Goal: Task Accomplishment & Management: Manage account settings

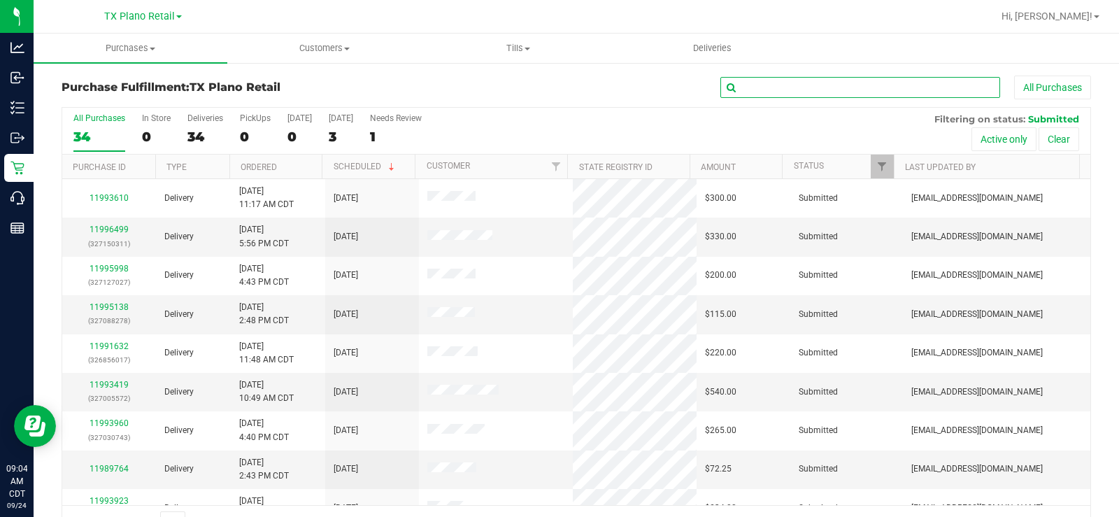
click at [758, 90] on input "text" at bounding box center [860, 87] width 280 height 21
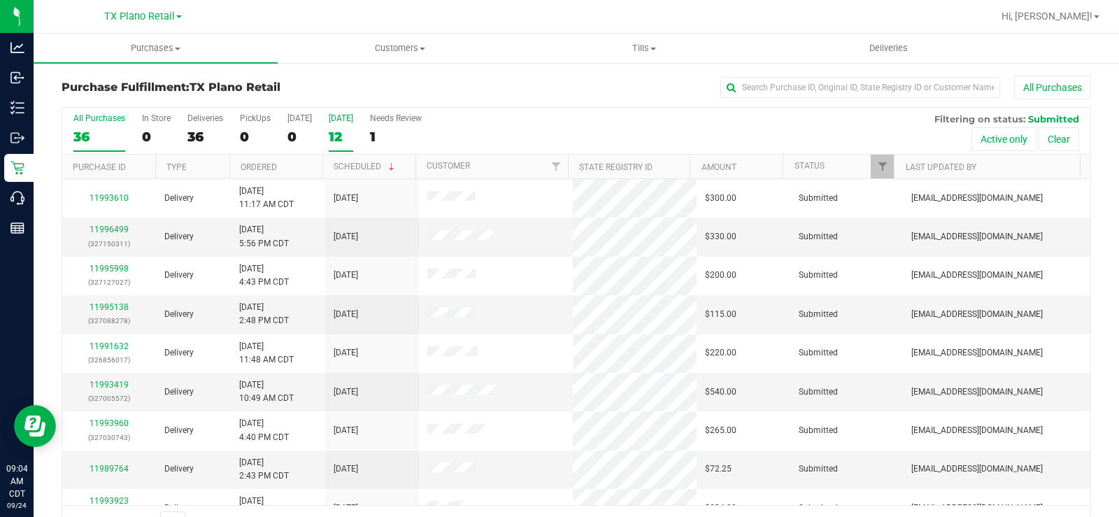
click at [337, 130] on div "12" at bounding box center [341, 137] width 24 height 16
click at [0, 0] on input "[DATE] 12" at bounding box center [0, 0] width 0 height 0
click at [295, 122] on div "Today" at bounding box center [299, 118] width 24 height 10
click at [0, 0] on input "Today 0" at bounding box center [0, 0] width 0 height 0
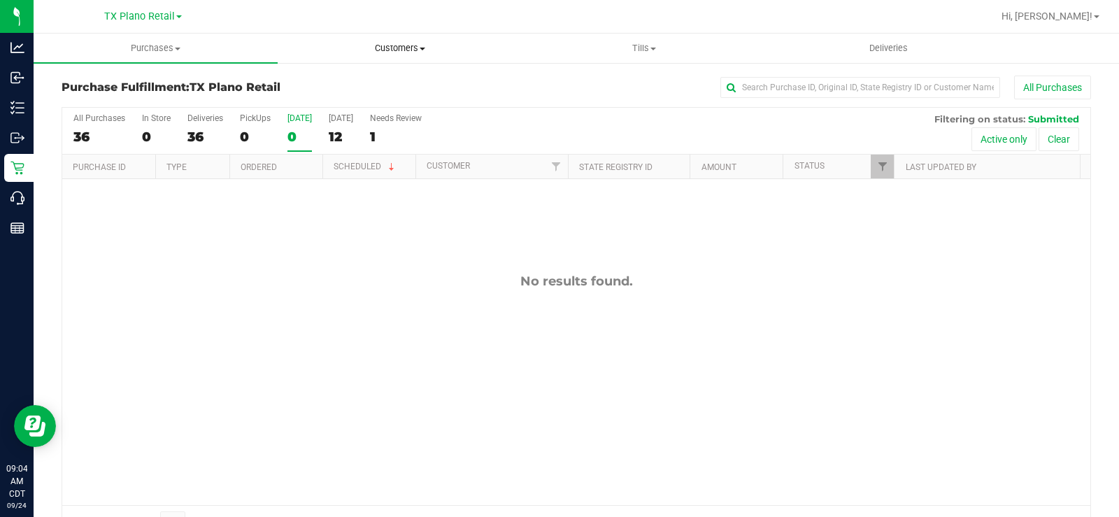
click at [387, 50] on span "Customers" at bounding box center [399, 48] width 243 height 13
click at [367, 80] on span "All customers" at bounding box center [328, 84] width 101 height 12
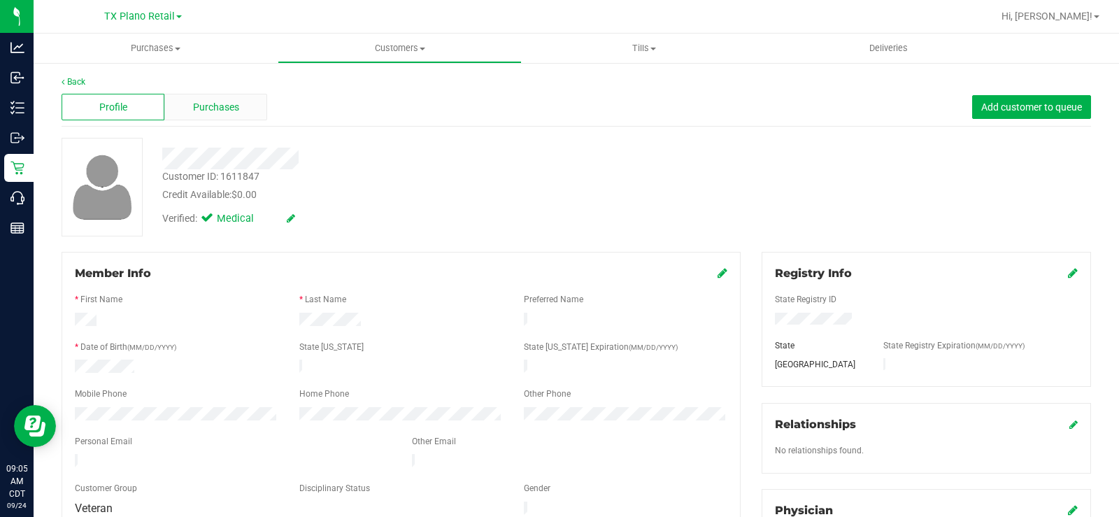
click at [232, 106] on span "Purchases" at bounding box center [216, 107] width 46 height 15
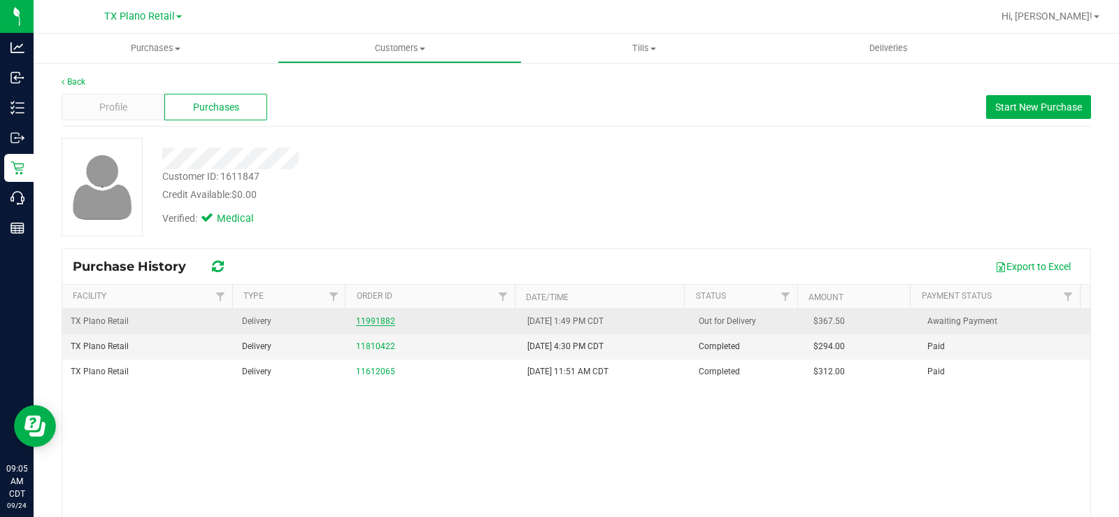
click at [356, 317] on link "11991882" at bounding box center [375, 321] width 39 height 10
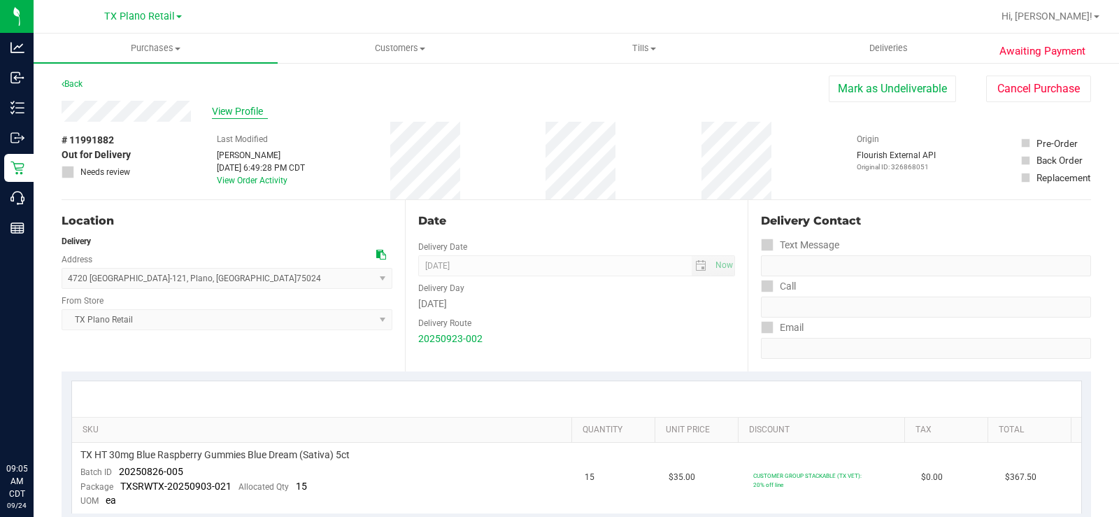
click at [255, 111] on span "View Profile" at bounding box center [240, 111] width 56 height 15
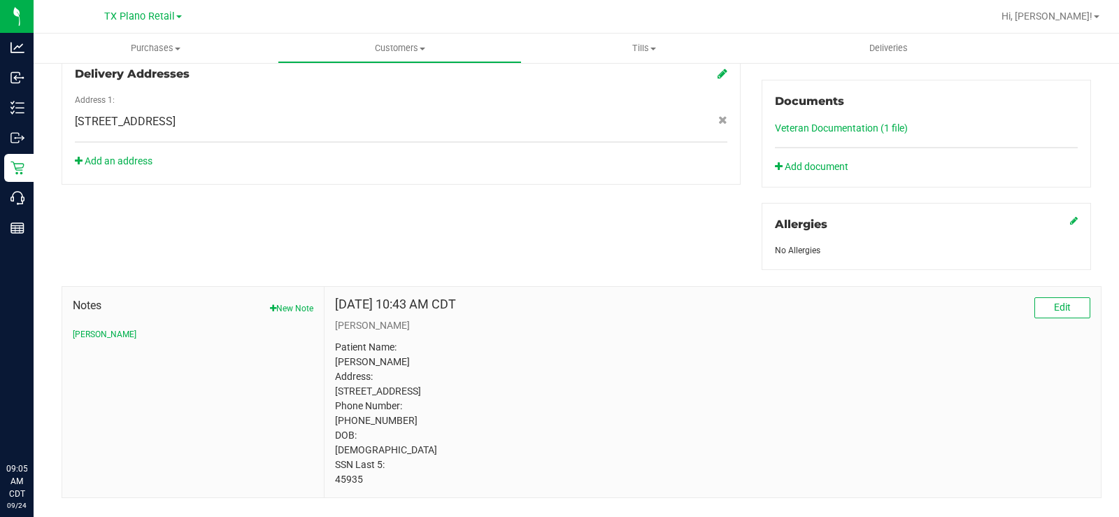
scroll to position [534, 0]
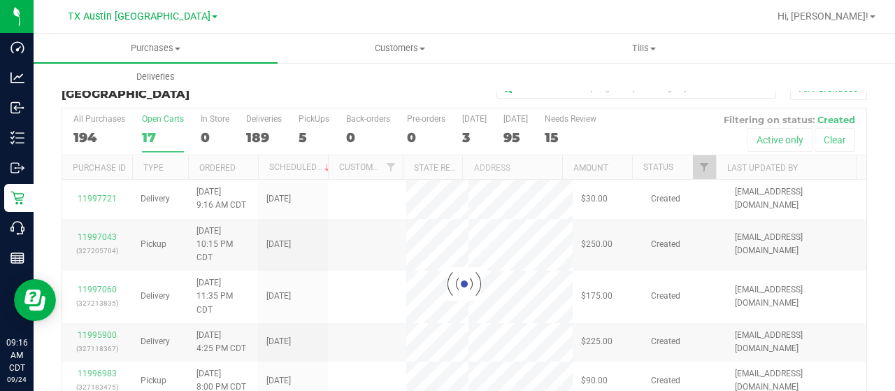
scroll to position [34, 0]
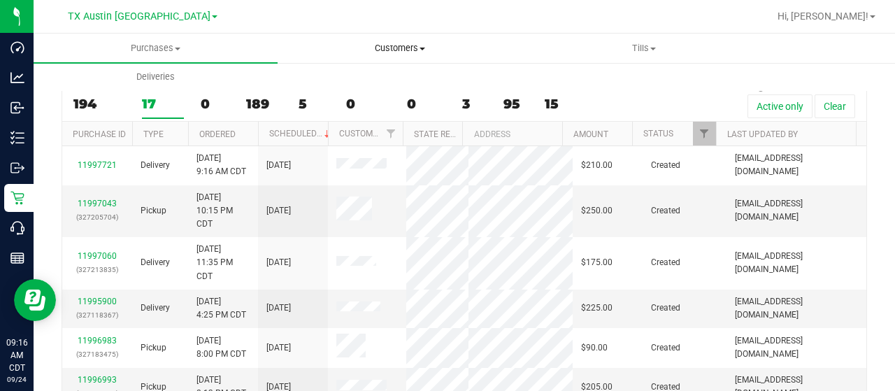
click at [399, 52] on span "Customers" at bounding box center [399, 48] width 243 height 13
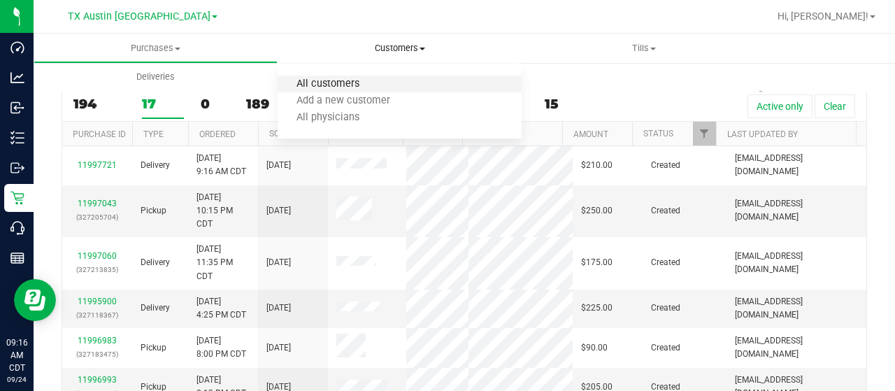
click at [352, 83] on span "All customers" at bounding box center [328, 84] width 101 height 12
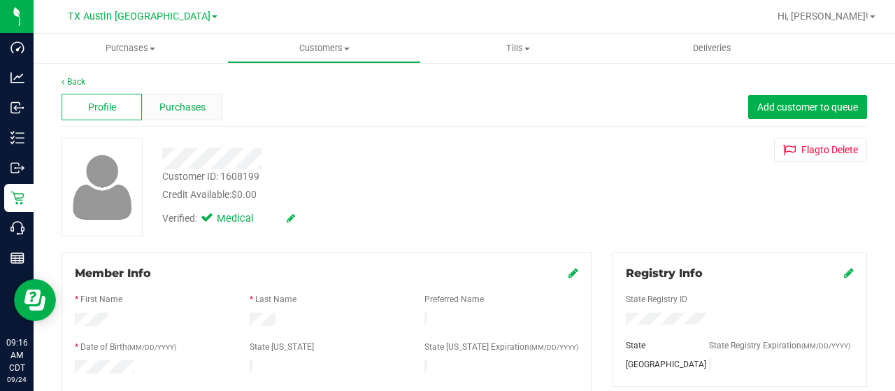
click at [195, 108] on span "Purchases" at bounding box center [182, 107] width 46 height 15
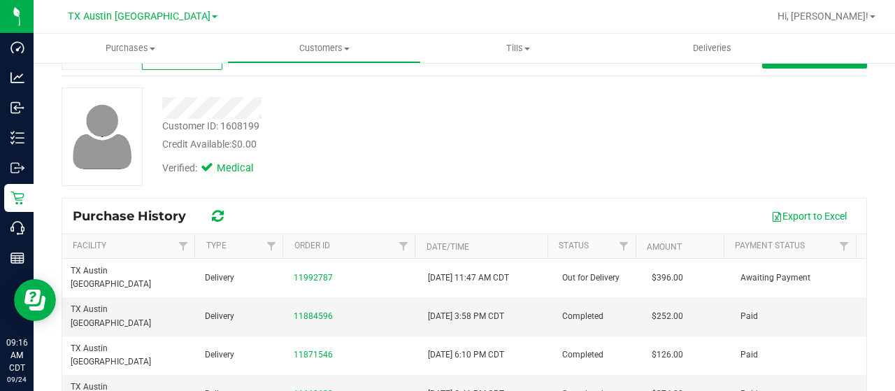
scroll to position [70, 0]
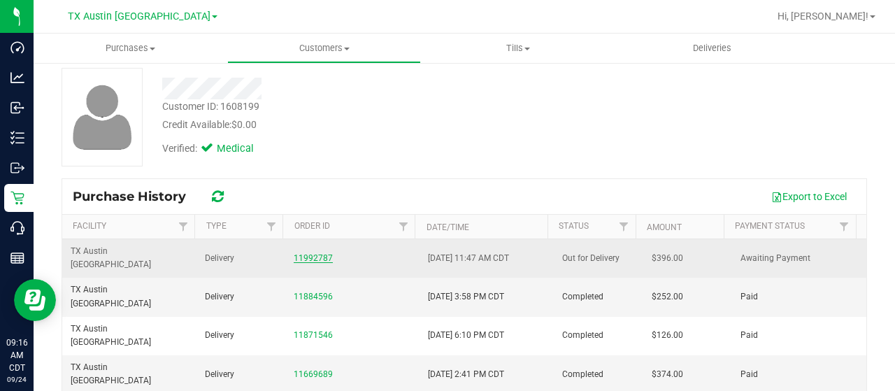
click at [306, 253] on link "11992787" at bounding box center [313, 258] width 39 height 10
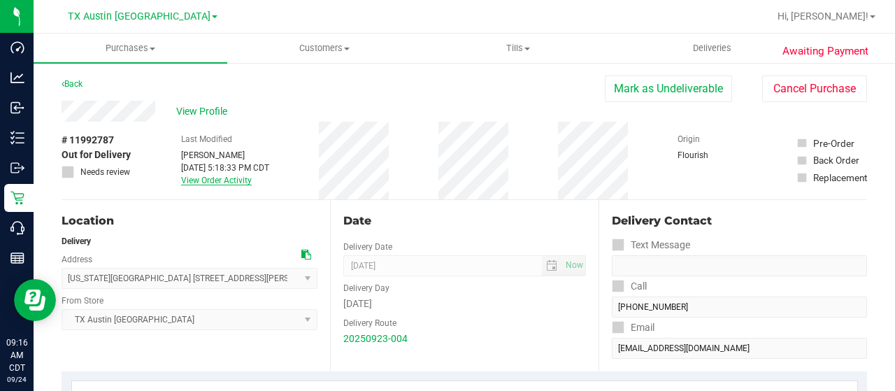
click at [211, 181] on link "View Order Activity" at bounding box center [216, 181] width 71 height 10
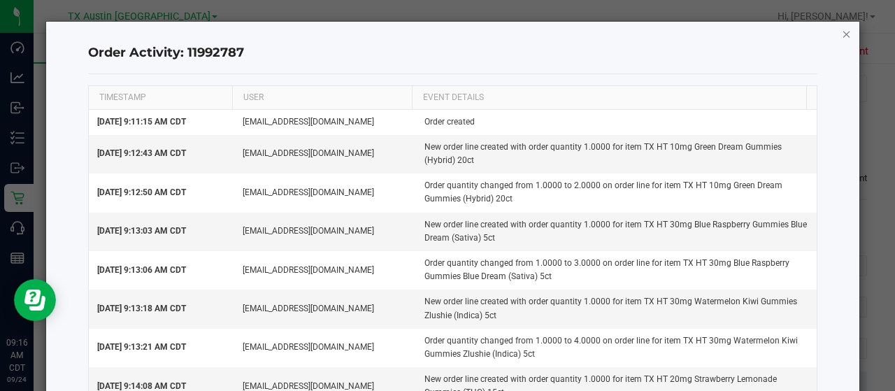
click at [842, 34] on icon "button" at bounding box center [847, 33] width 10 height 17
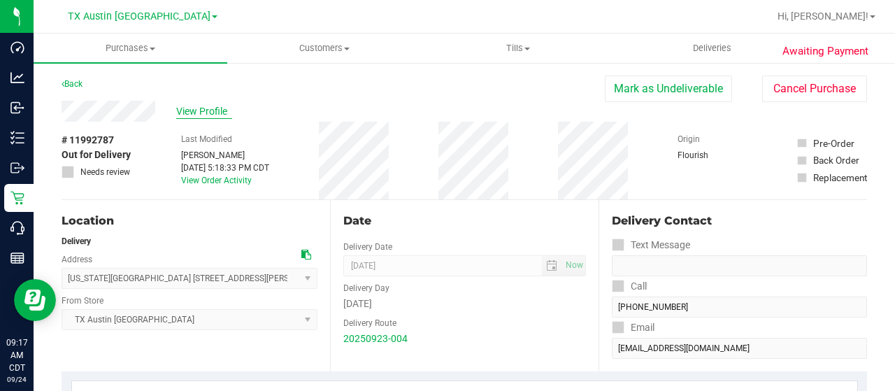
click at [206, 106] on span "View Profile" at bounding box center [204, 111] width 56 height 15
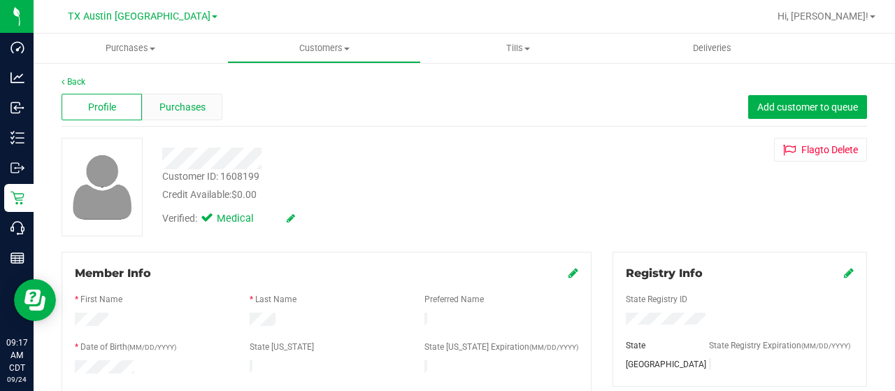
click at [199, 110] on span "Purchases" at bounding box center [182, 107] width 46 height 15
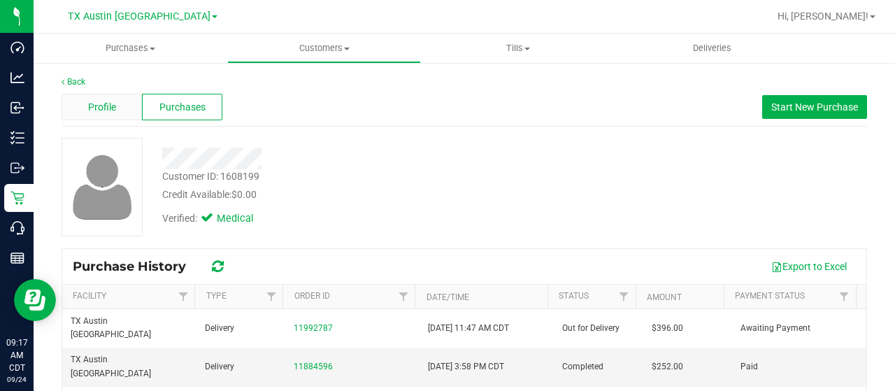
click at [111, 103] on span "Profile" at bounding box center [102, 107] width 28 height 15
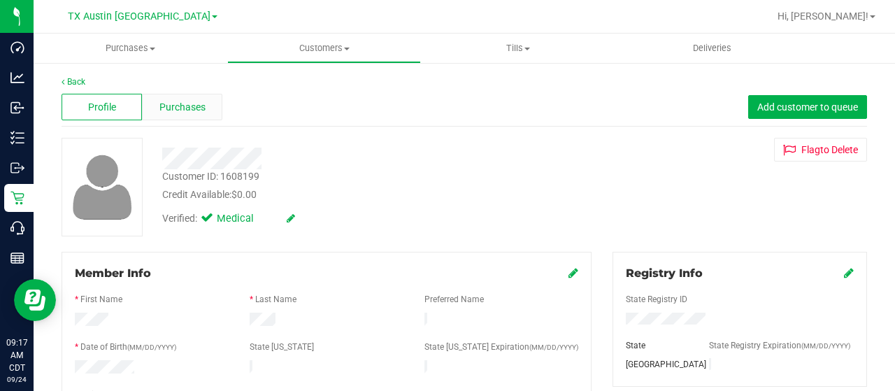
click at [195, 115] on div "Purchases" at bounding box center [182, 107] width 80 height 27
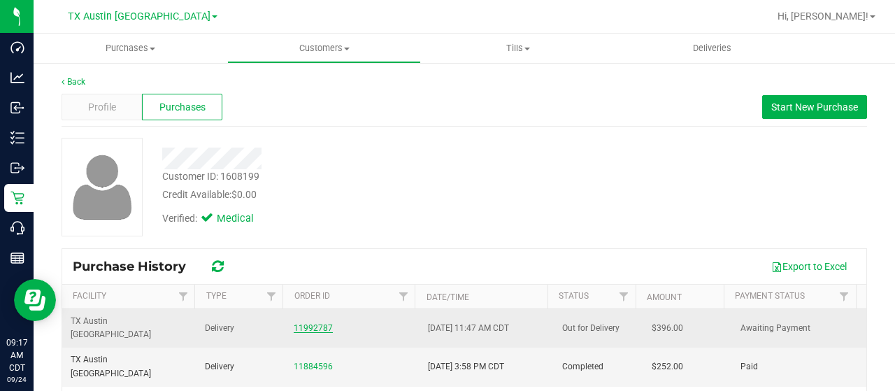
click at [301, 323] on link "11992787" at bounding box center [313, 328] width 39 height 10
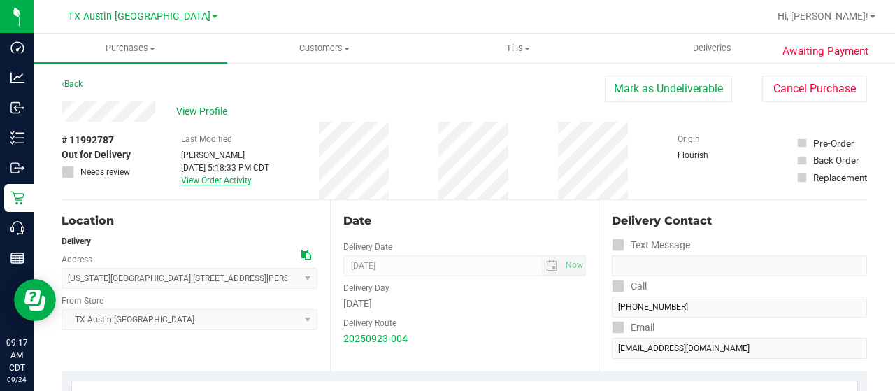
click at [215, 180] on link "View Order Activity" at bounding box center [216, 181] width 71 height 10
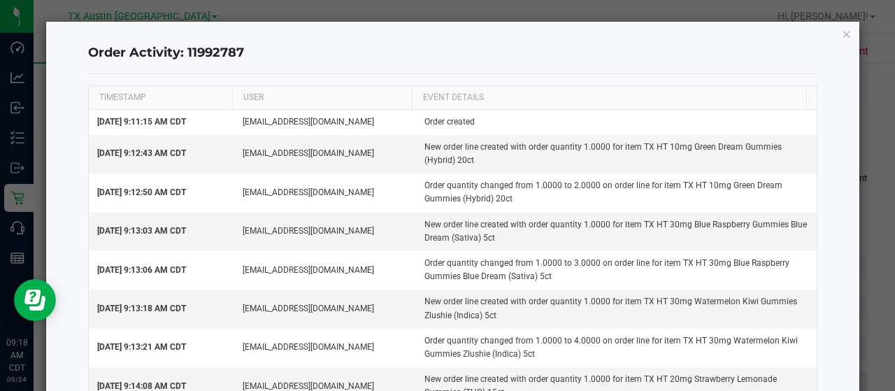
click at [842, 31] on icon "button" at bounding box center [847, 33] width 10 height 17
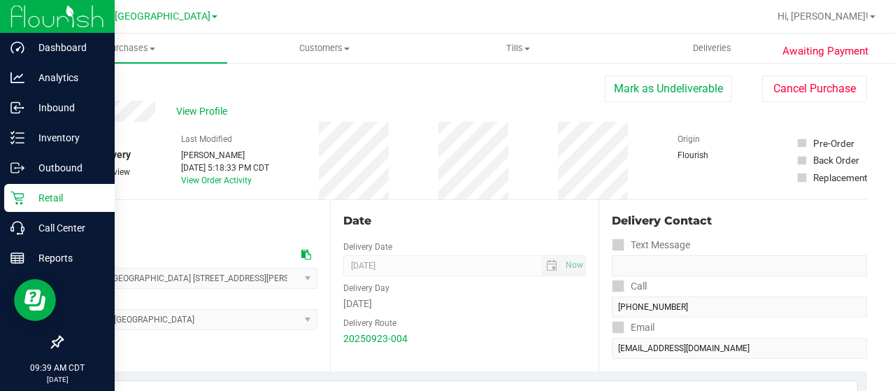
click at [25, 189] on div "Retail" at bounding box center [59, 198] width 111 height 28
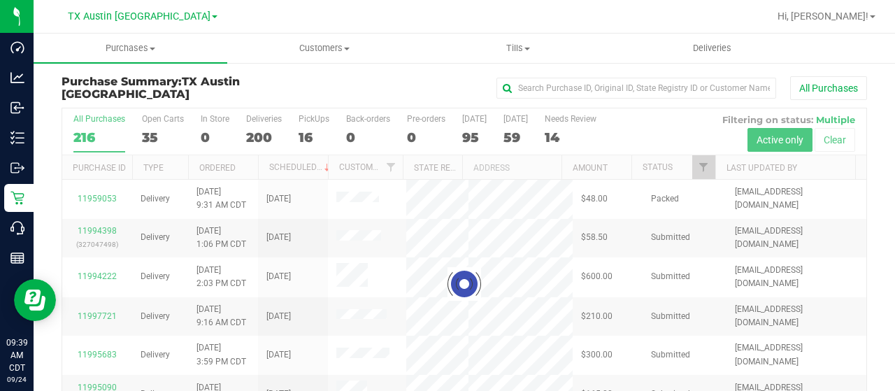
click at [156, 121] on div at bounding box center [464, 283] width 804 height 351
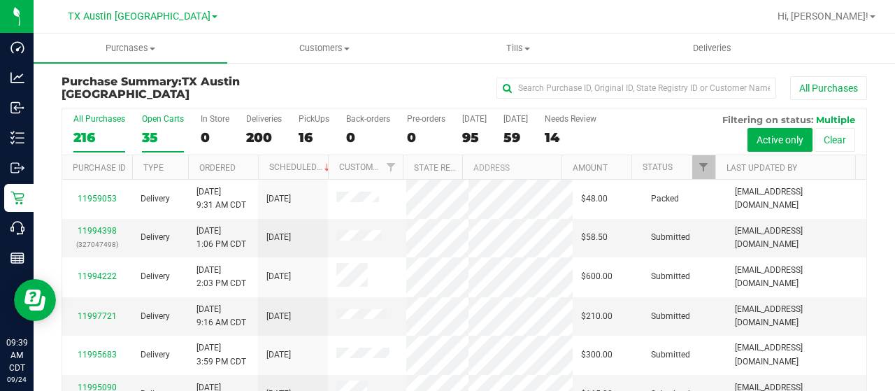
click at [148, 120] on div "Open Carts" at bounding box center [163, 119] width 42 height 10
click at [0, 0] on input "Open Carts 35" at bounding box center [0, 0] width 0 height 0
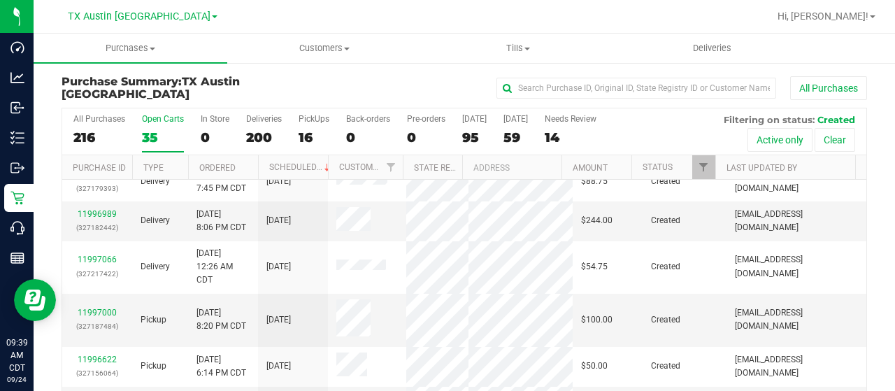
scroll to position [80, 0]
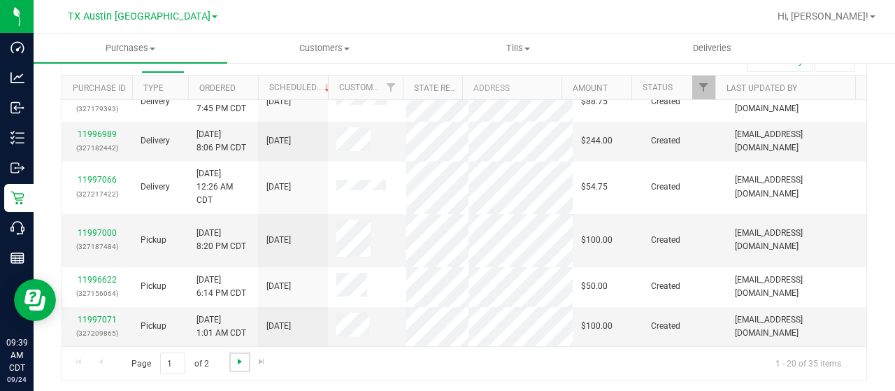
click at [236, 359] on span "Go to the next page" at bounding box center [239, 361] width 11 height 11
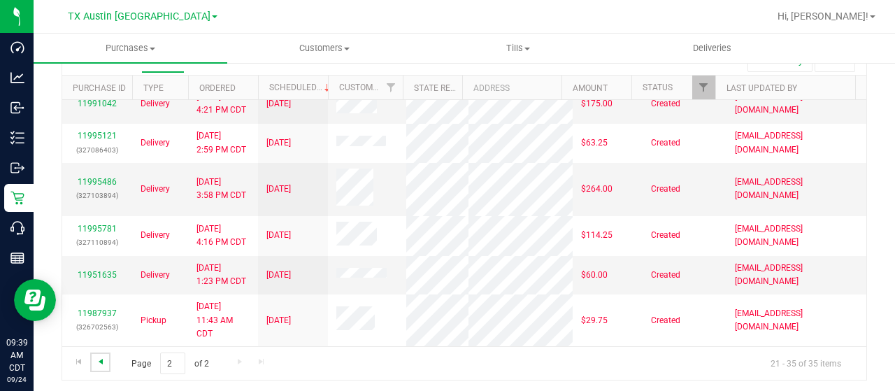
click at [104, 356] on span "Go to the previous page" at bounding box center [100, 361] width 11 height 11
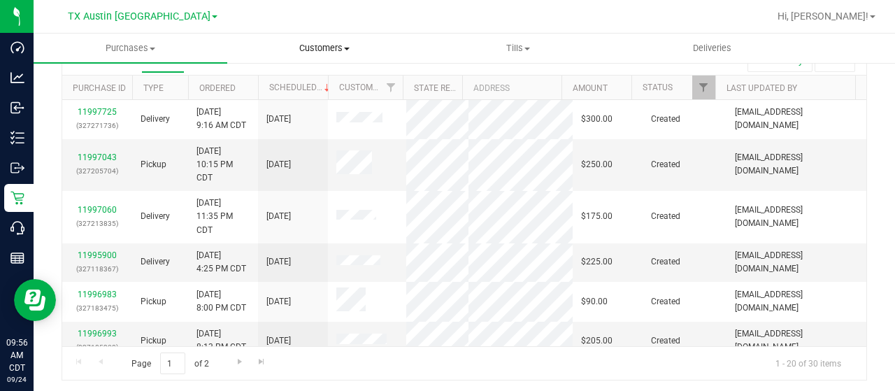
click at [304, 47] on span "Customers" at bounding box center [324, 48] width 192 height 13
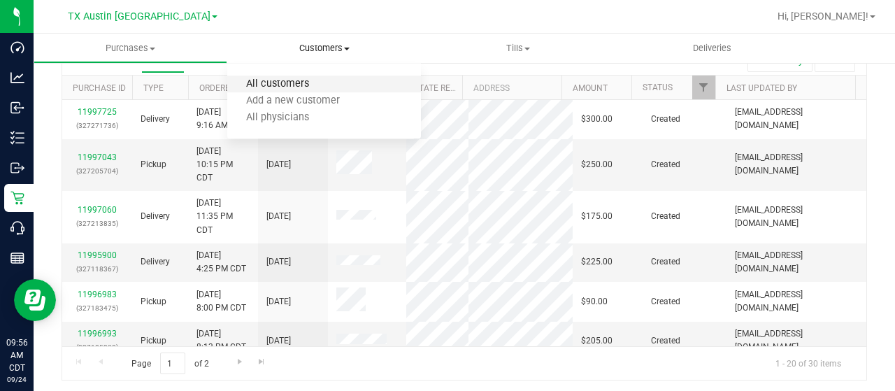
click at [279, 87] on span "All customers" at bounding box center [277, 84] width 101 height 12
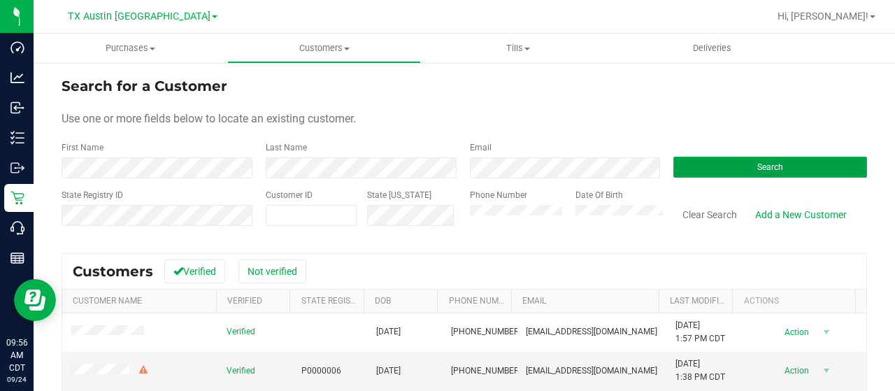
click at [785, 166] on button "Search" at bounding box center [771, 167] width 194 height 21
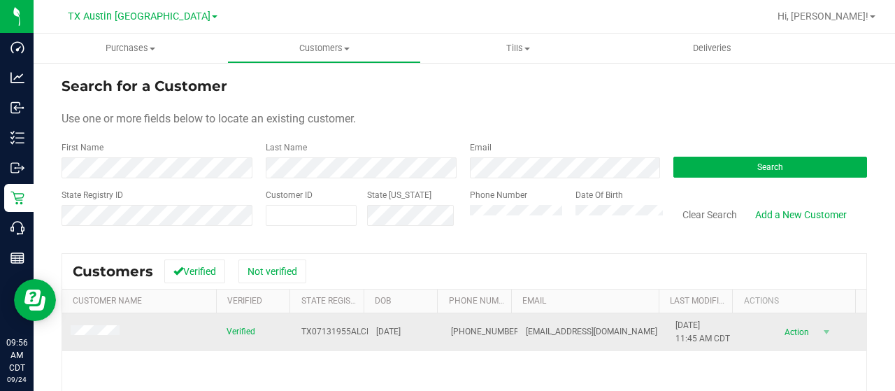
click at [83, 339] on td at bounding box center [140, 332] width 156 height 38
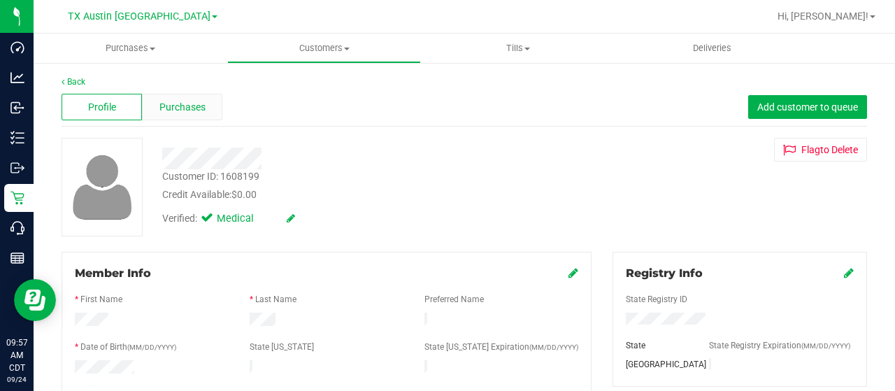
click at [183, 107] on span "Purchases" at bounding box center [182, 107] width 46 height 15
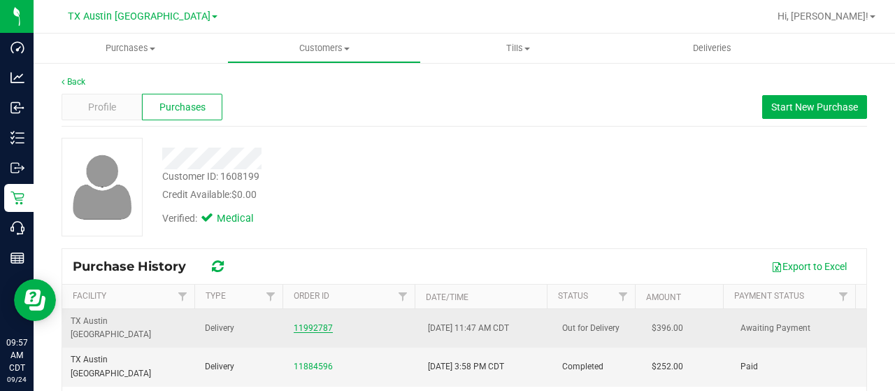
click at [317, 323] on link "11992787" at bounding box center [313, 328] width 39 height 10
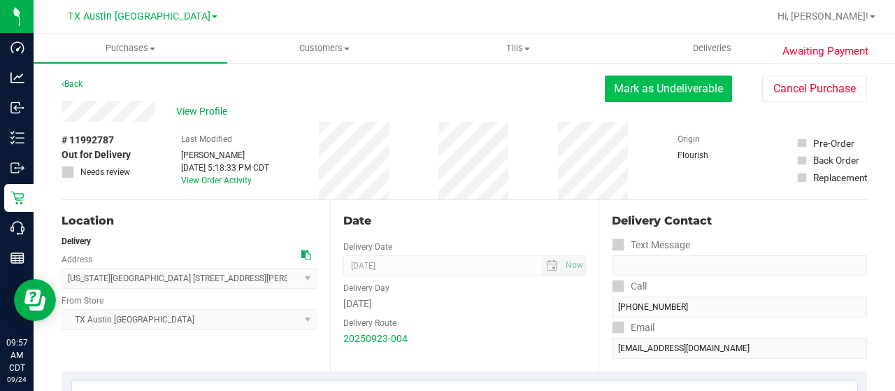
click at [637, 92] on button "Mark as Undeliverable" at bounding box center [668, 89] width 127 height 27
click at [625, 89] on button "Mark as Undeliverable" at bounding box center [668, 89] width 127 height 27
click at [643, 85] on button "Mark as Packed" at bounding box center [679, 89] width 105 height 27
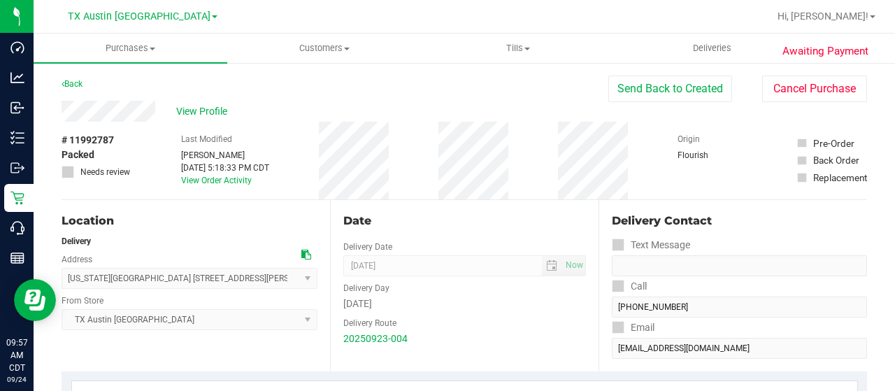
click at [655, 138] on div "# 11992787 Packed Needs review Last Modified Lindsey Sherman Sep 23, 2025 5:18:…" at bounding box center [465, 161] width 806 height 78
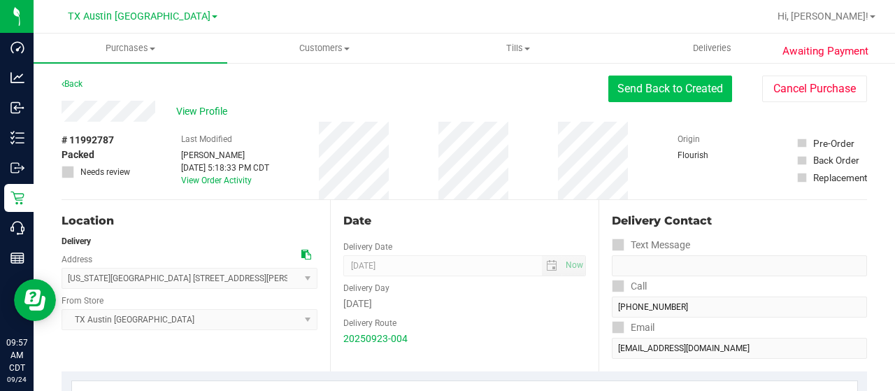
click at [641, 86] on button "Send Back to Created" at bounding box center [671, 89] width 124 height 27
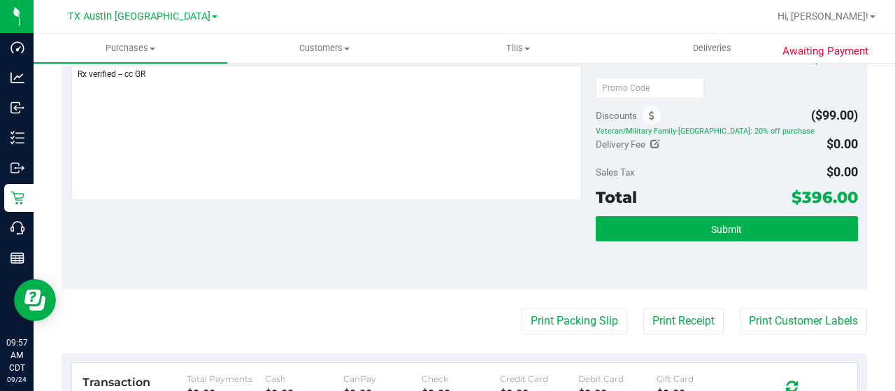
scroll to position [588, 0]
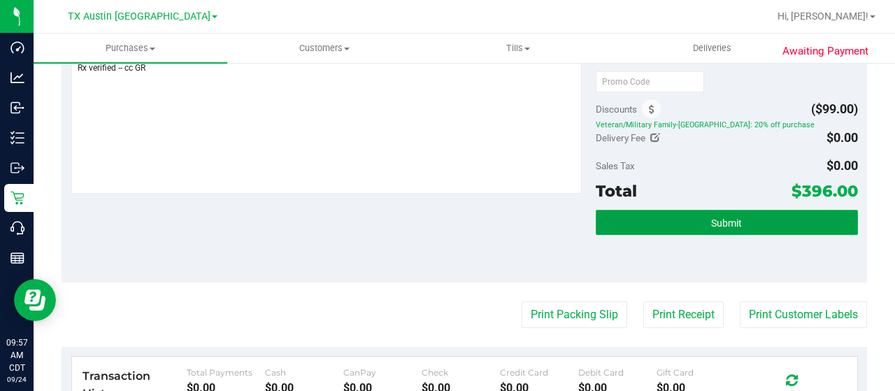
click at [630, 220] on button "Submit" at bounding box center [727, 222] width 262 height 25
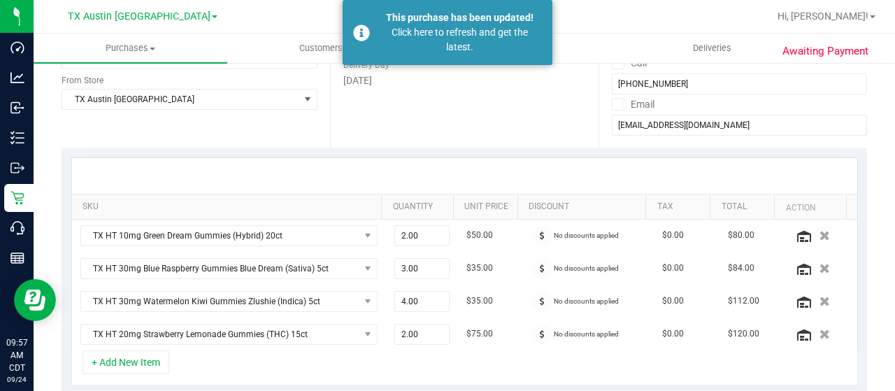
scroll to position [222, 0]
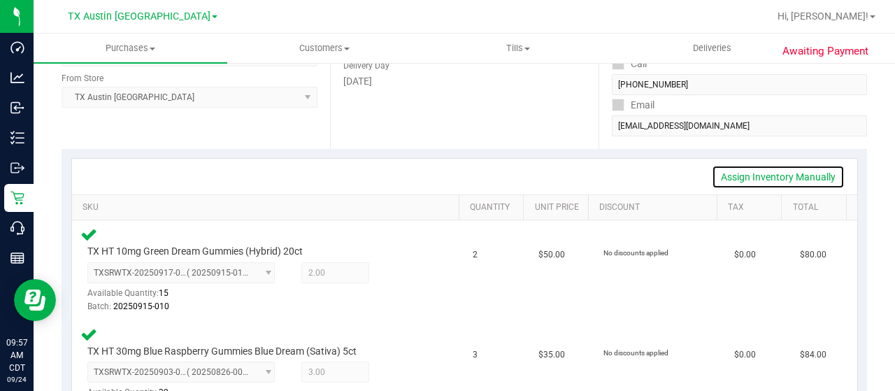
click at [739, 176] on link "Assign Inventory Manually" at bounding box center [778, 177] width 133 height 24
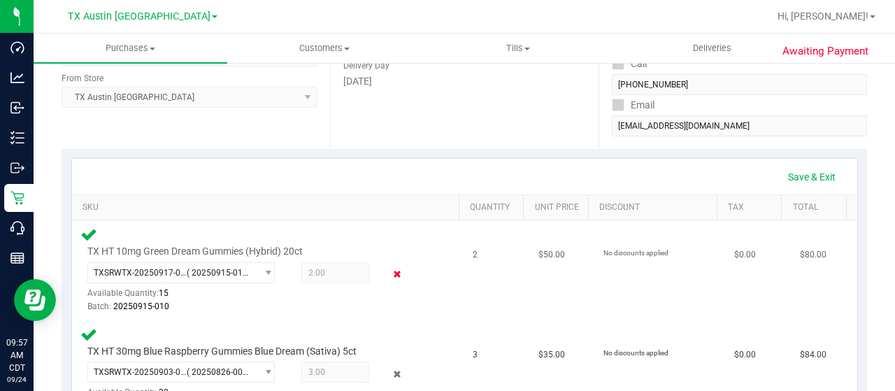
click at [390, 271] on icon at bounding box center [397, 274] width 15 height 16
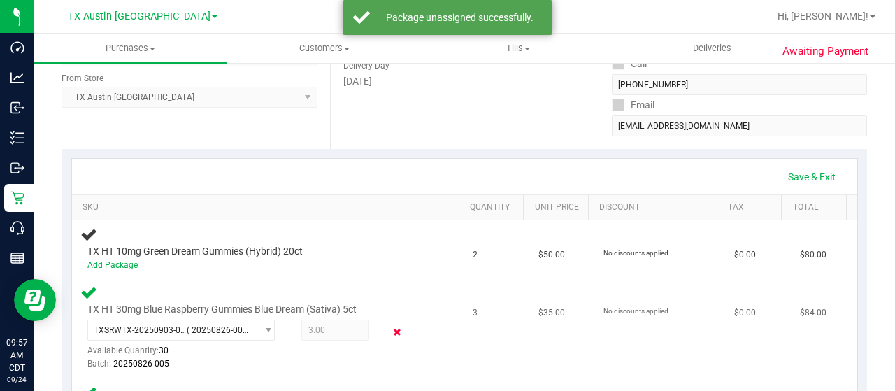
click at [390, 332] on icon at bounding box center [397, 332] width 15 height 16
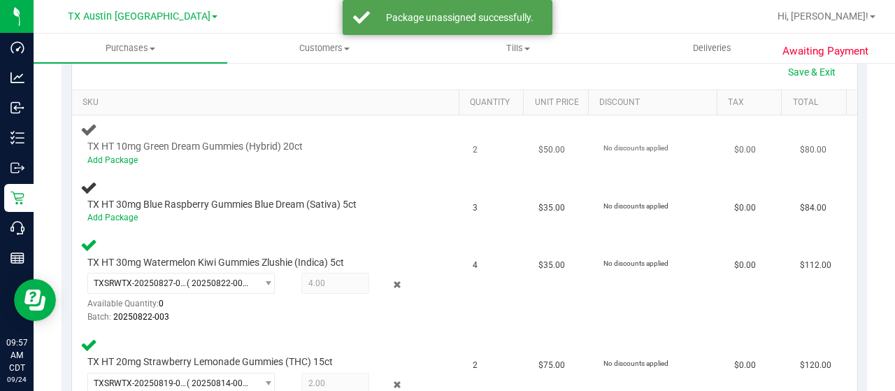
scroll to position [356, 0]
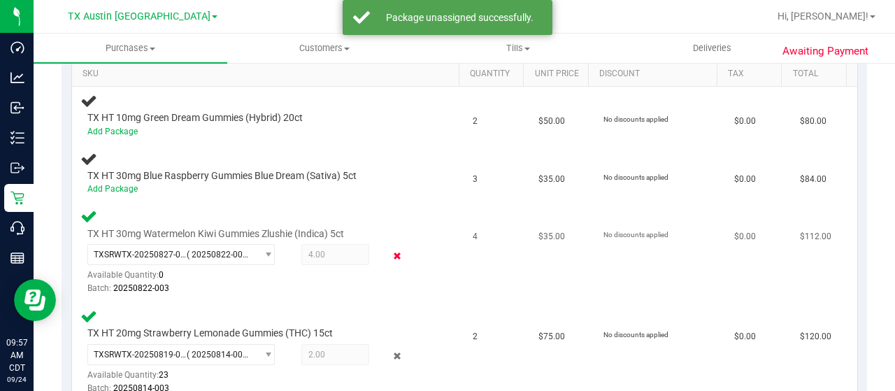
click at [390, 258] on icon at bounding box center [397, 256] width 15 height 16
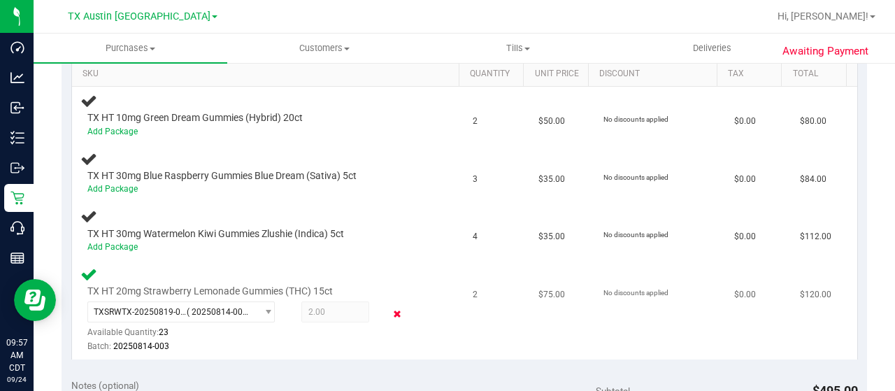
click at [390, 308] on icon at bounding box center [397, 314] width 15 height 16
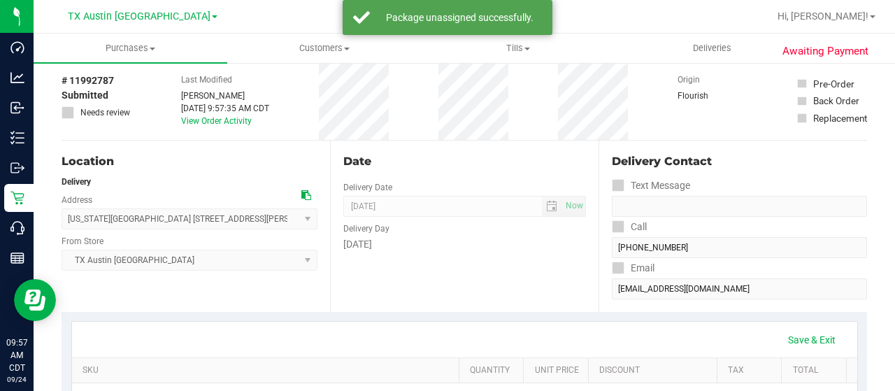
scroll to position [0, 0]
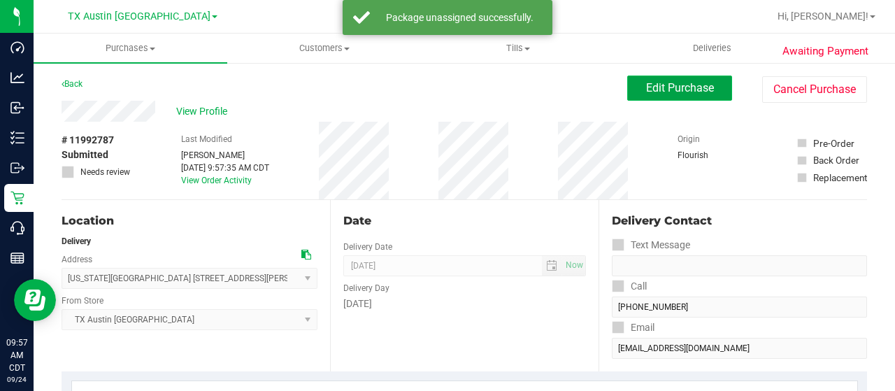
click at [646, 83] on span "Edit Purchase" at bounding box center [680, 87] width 68 height 13
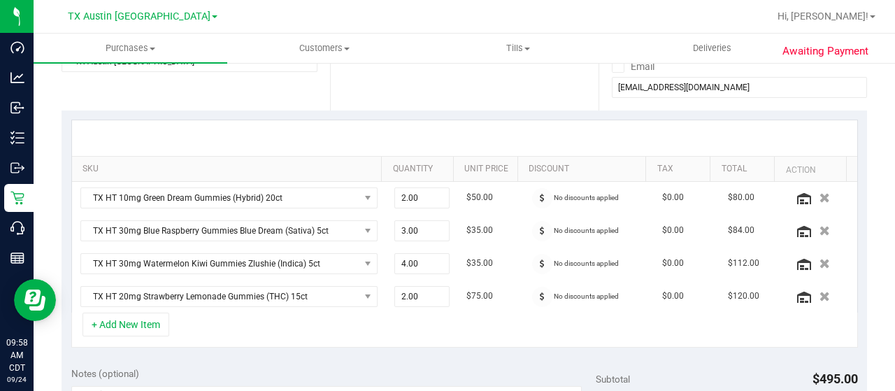
scroll to position [262, 0]
click at [414, 197] on span "2.00 2" at bounding box center [422, 197] width 56 height 21
type input "1"
type input "1.00"
click at [420, 229] on span "3.00 3" at bounding box center [422, 230] width 56 height 21
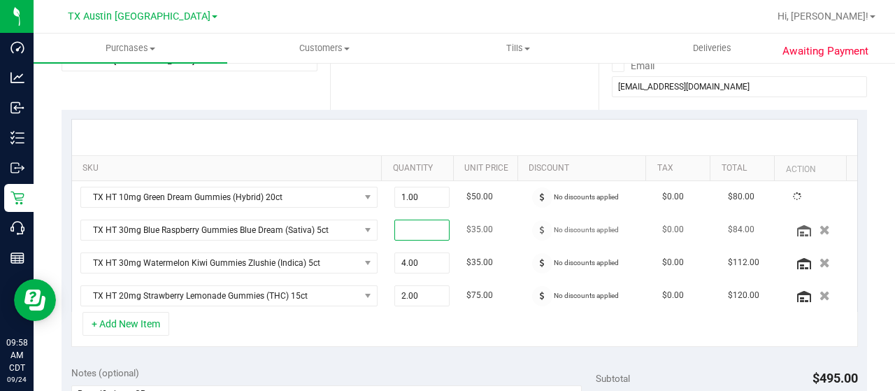
type input "1"
type input "1.00"
click at [458, 247] on td "$35.00" at bounding box center [490, 263] width 65 height 33
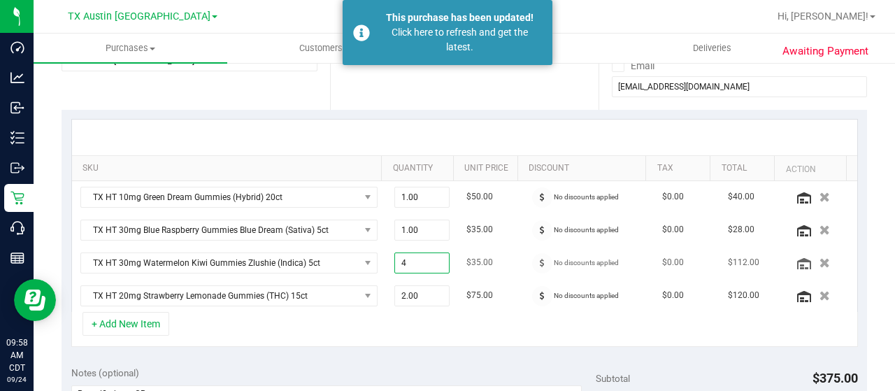
click at [423, 261] on span "4.00 4" at bounding box center [422, 263] width 56 height 21
click at [418, 265] on span "4.00 4" at bounding box center [422, 263] width 56 height 21
type input "1"
type input "1.00"
click at [438, 329] on div "+ Add New Item" at bounding box center [464, 329] width 787 height 35
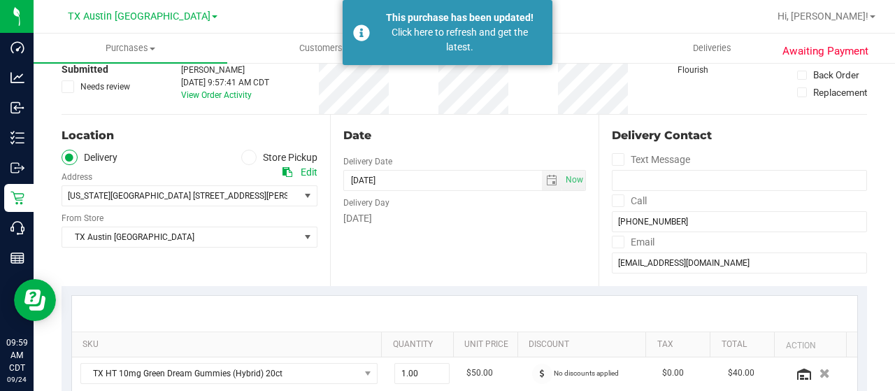
scroll to position [0, 0]
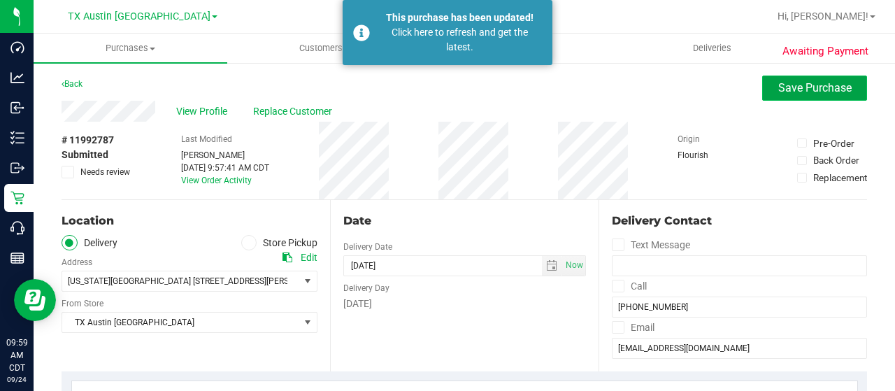
click at [778, 92] on span "Save Purchase" at bounding box center [814, 87] width 73 height 13
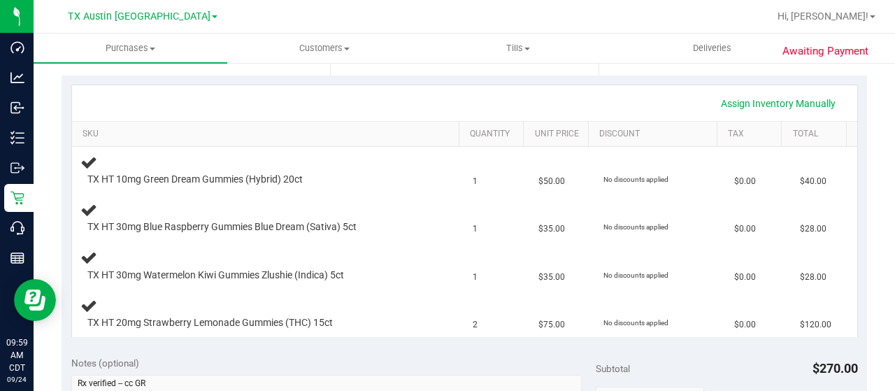
scroll to position [297, 0]
click at [733, 103] on link "Assign Inventory Manually" at bounding box center [778, 103] width 133 height 24
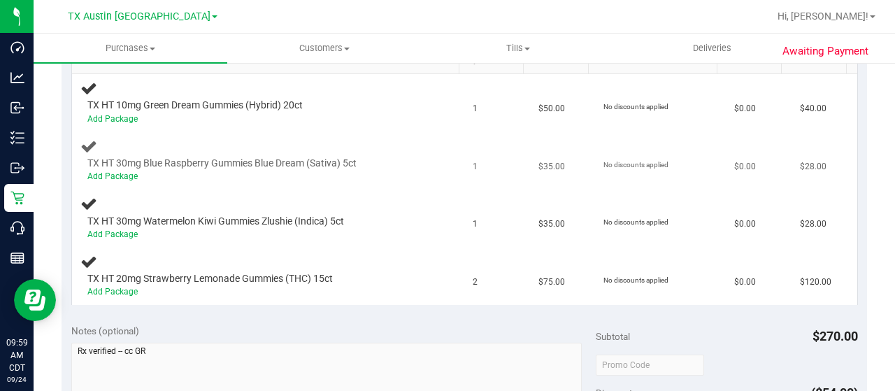
scroll to position [369, 0]
click at [132, 120] on link "Add Package" at bounding box center [112, 118] width 50 height 10
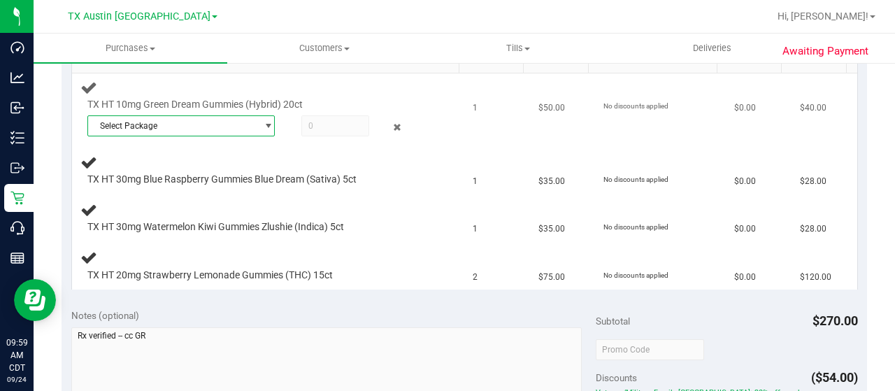
click at [147, 124] on span "Select Package" at bounding box center [172, 126] width 169 height 20
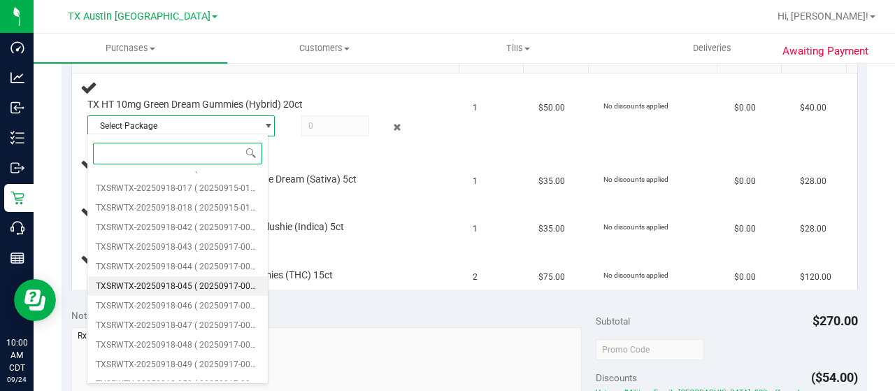
scroll to position [299, 0]
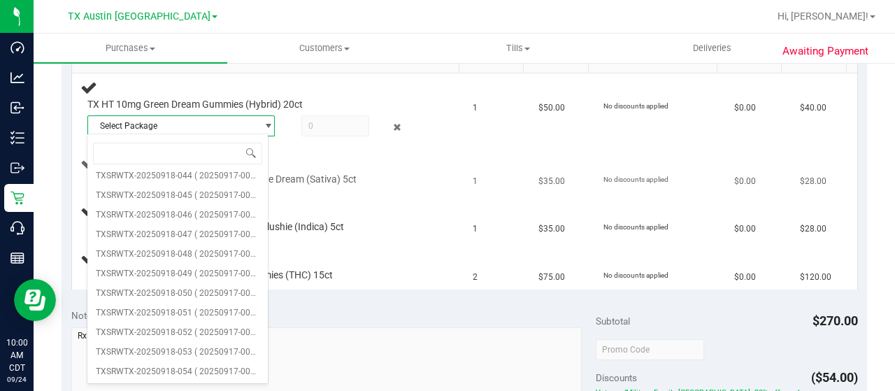
click at [384, 189] on td "TX HT 30mg Blue Raspberry Gummies Blue Dream (Sativa) 5ct" at bounding box center [268, 171] width 393 height 48
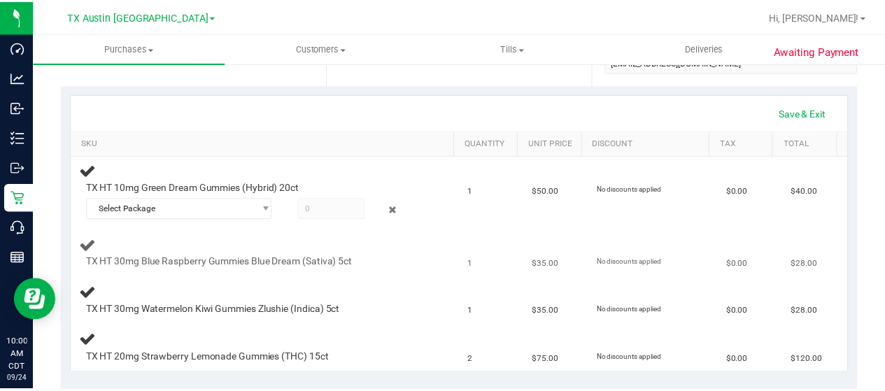
scroll to position [285, 0]
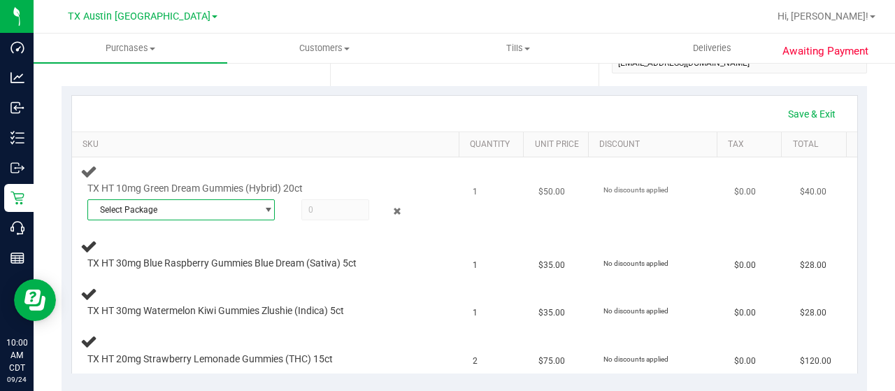
click at [263, 204] on span "select" at bounding box center [268, 209] width 10 height 11
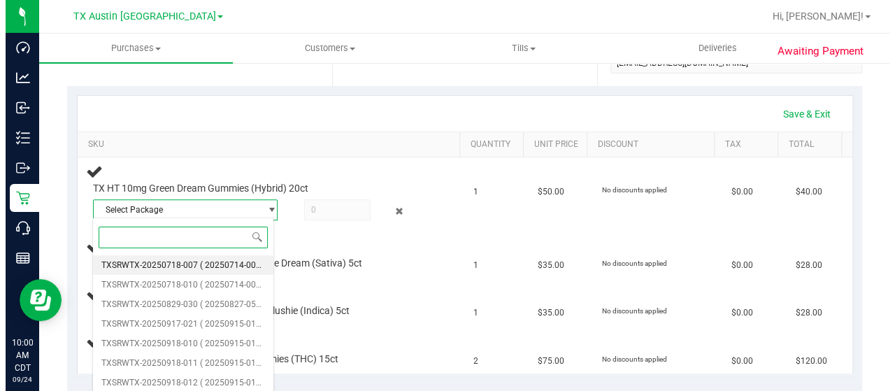
scroll to position [5, 0]
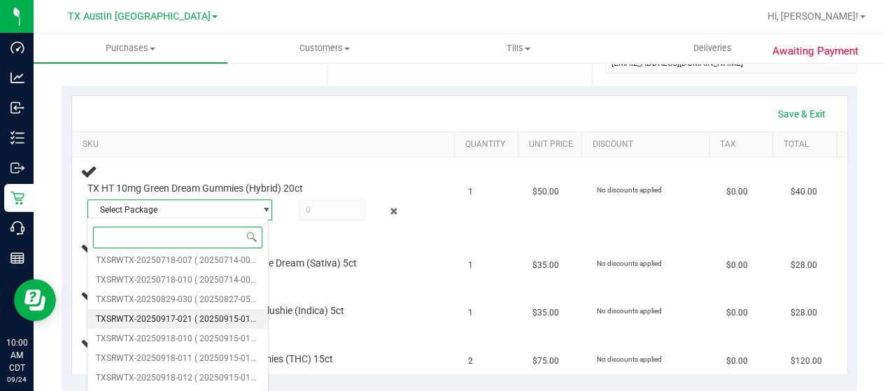
click at [215, 315] on span "( 20250915-010 )" at bounding box center [227, 319] width 66 height 10
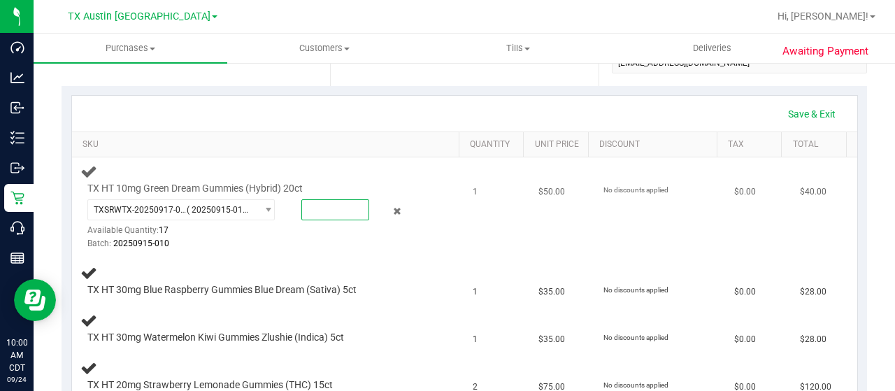
click at [319, 205] on span at bounding box center [335, 209] width 68 height 21
type input "1"
type input "1.0000"
click at [318, 245] on div "Batch: 20250915-010" at bounding box center [256, 243] width 339 height 13
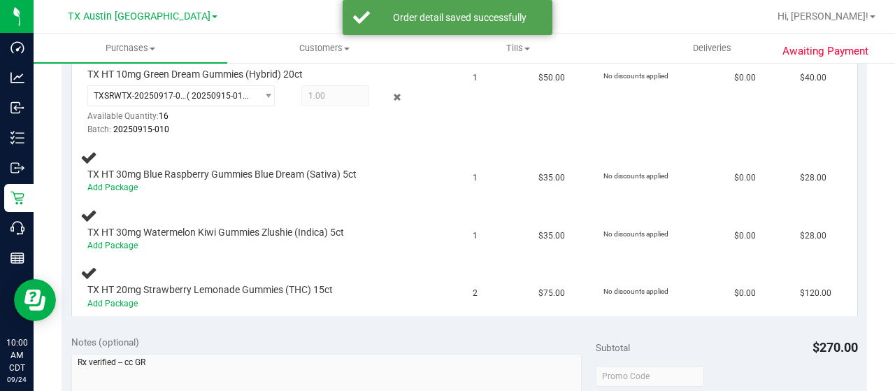
scroll to position [407, 0]
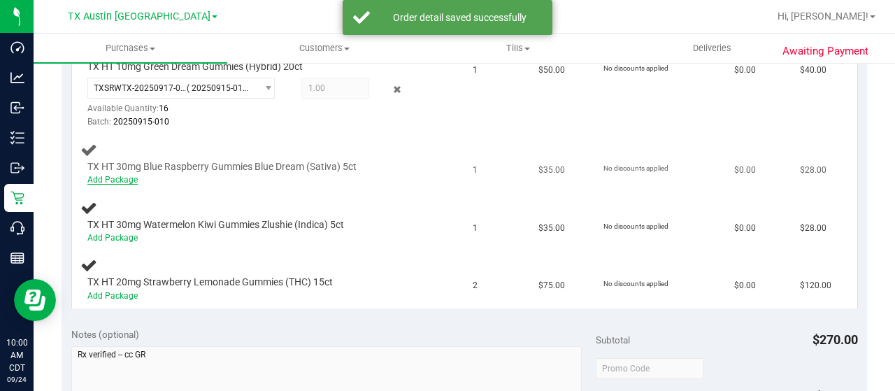
click at [109, 178] on link "Add Package" at bounding box center [112, 180] width 50 height 10
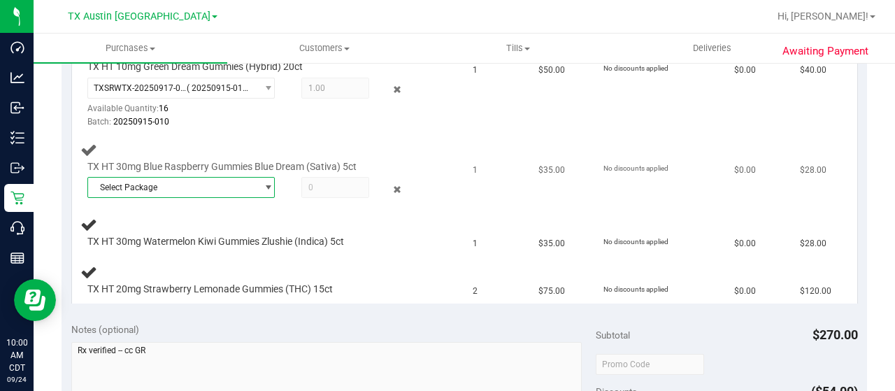
click at [125, 185] on span "Select Package" at bounding box center [172, 188] width 169 height 20
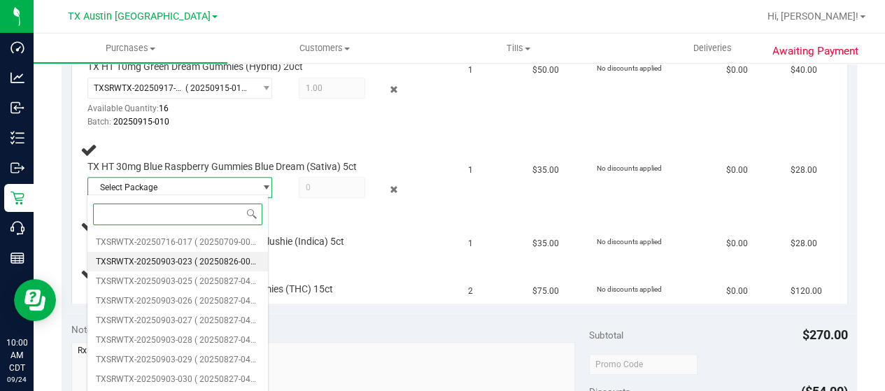
click at [141, 258] on span "TXSRWTX-20250903-023" at bounding box center [144, 262] width 97 height 10
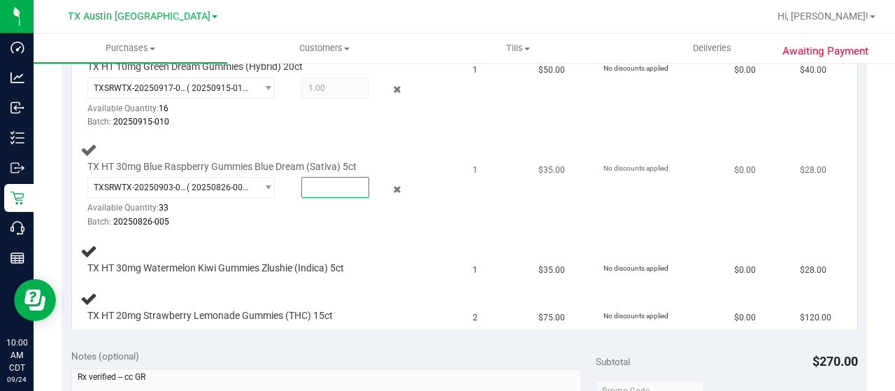
click at [318, 187] on span at bounding box center [335, 187] width 68 height 21
type input "1"
type input "1.0000"
click at [319, 229] on div at bounding box center [256, 229] width 339 height 1
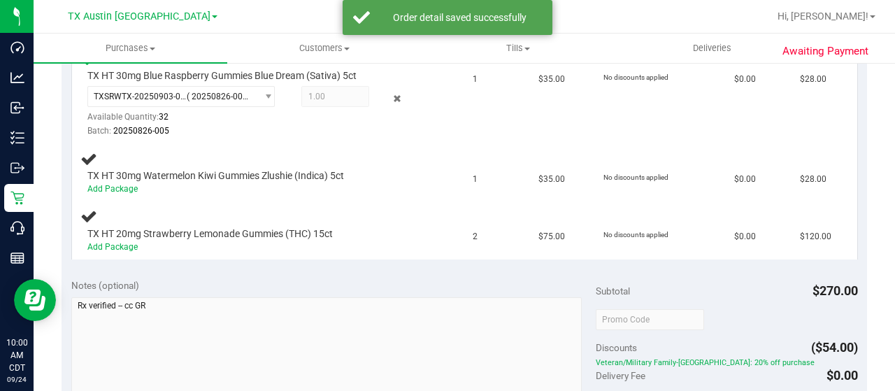
scroll to position [499, 0]
click at [126, 187] on link "Add Package" at bounding box center [112, 188] width 50 height 10
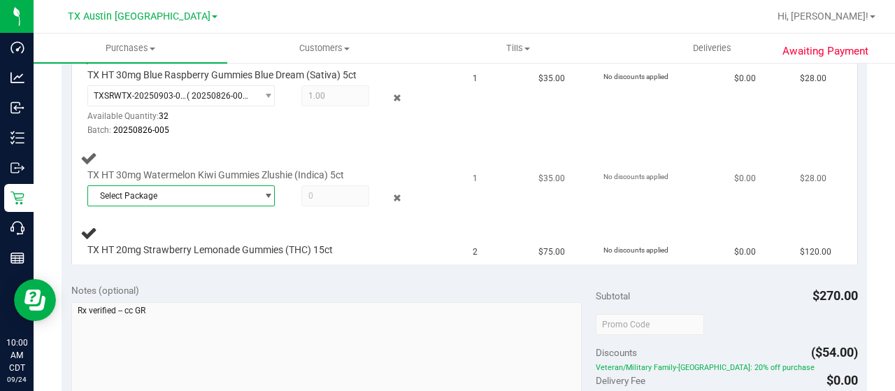
click at [145, 194] on span "Select Package" at bounding box center [172, 196] width 169 height 20
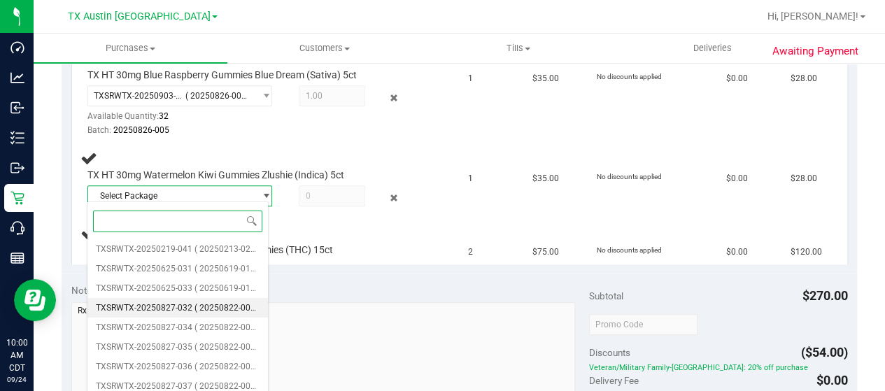
click at [161, 306] on span "TXSRWTX-20250827-032" at bounding box center [144, 308] width 97 height 10
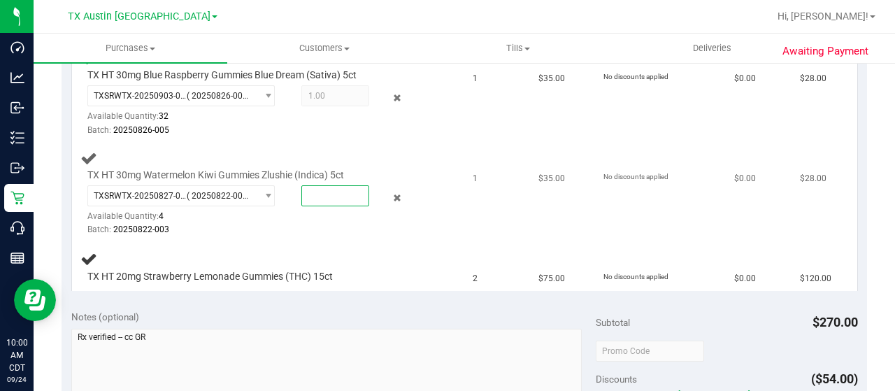
click at [314, 194] on span at bounding box center [335, 195] width 68 height 21
type input "1"
type input "1.0000"
click at [308, 231] on div "Batch: 20250822-003" at bounding box center [256, 229] width 339 height 13
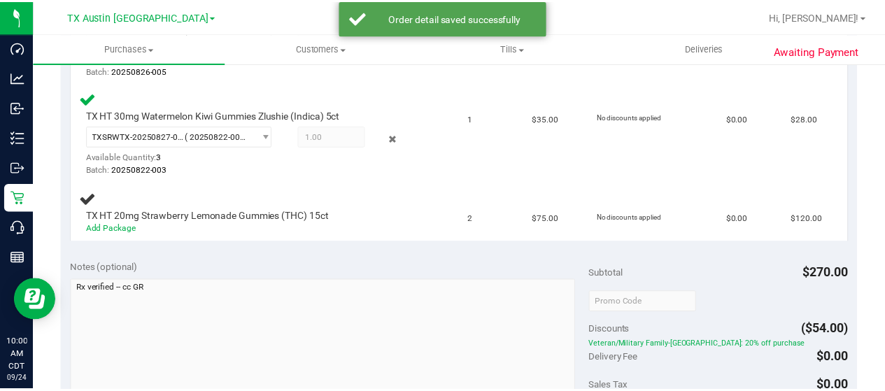
scroll to position [559, 0]
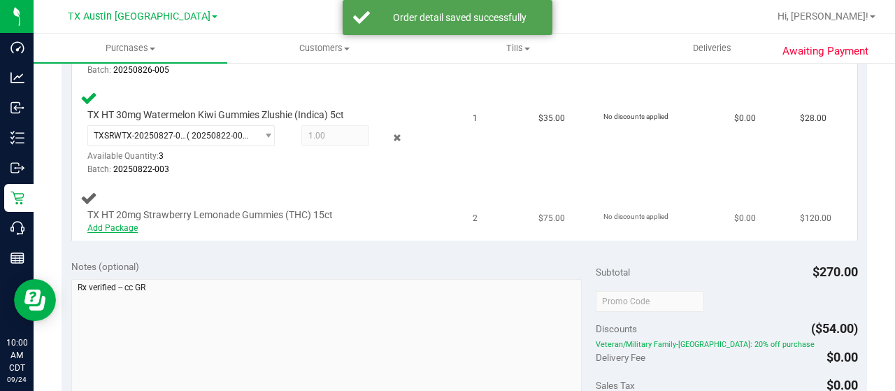
click at [118, 225] on link "Add Package" at bounding box center [112, 228] width 50 height 10
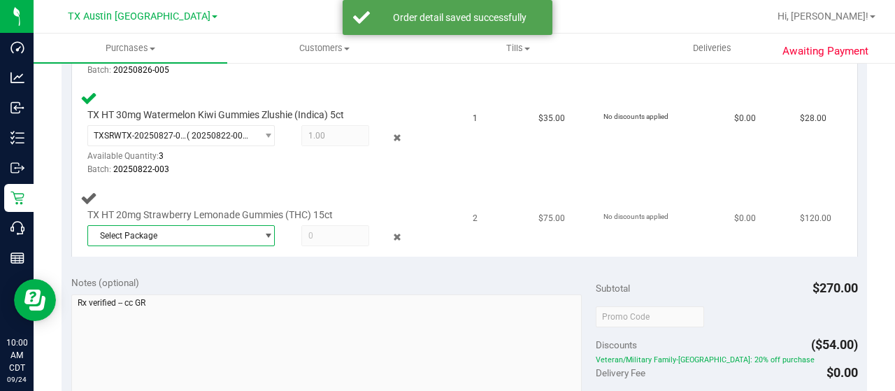
click at [178, 226] on span "Select Package" at bounding box center [172, 236] width 169 height 20
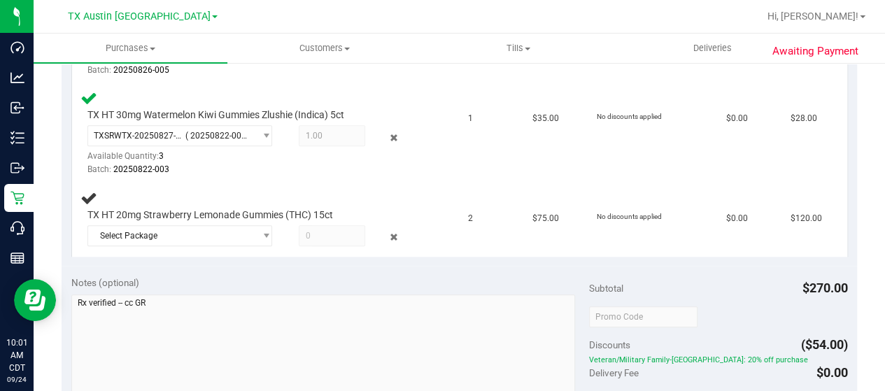
scroll to position [0, 0]
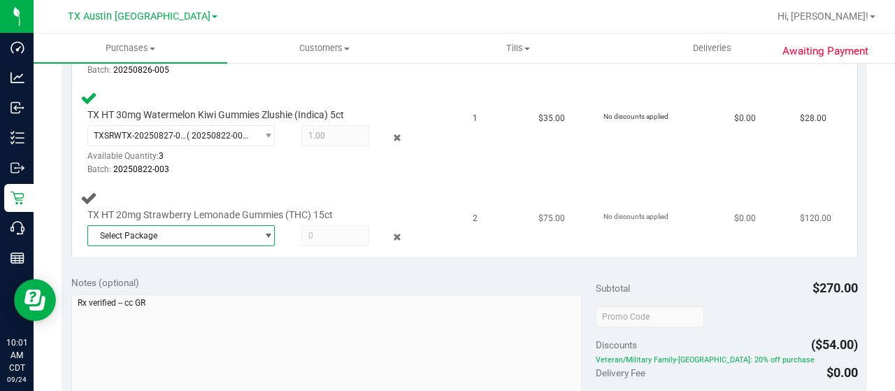
click at [263, 230] on span "select" at bounding box center [268, 235] width 10 height 11
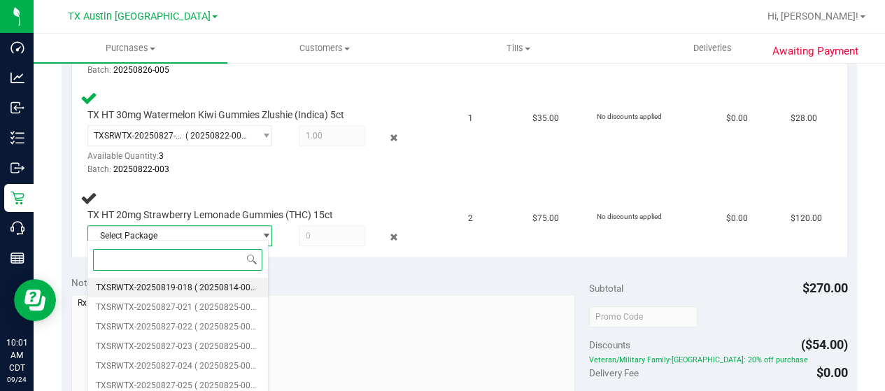
scroll to position [5, 0]
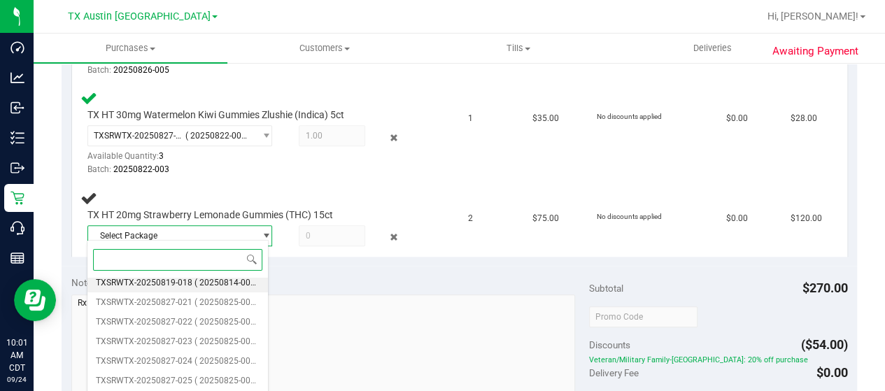
click at [225, 287] on span "( 20250814-003 )" at bounding box center [227, 283] width 66 height 10
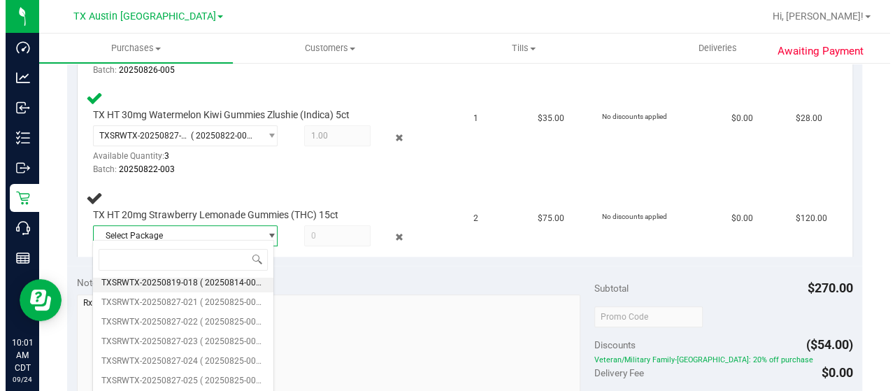
scroll to position [0, 0]
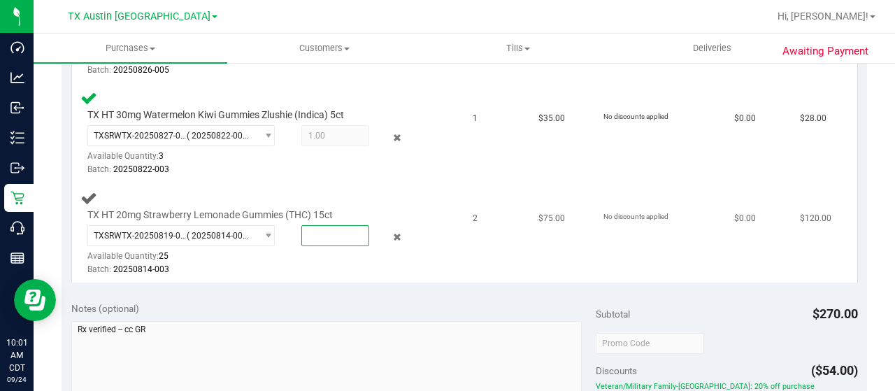
click at [321, 231] on span at bounding box center [335, 235] width 68 height 21
type input "2"
type input "2.0000"
click at [326, 263] on div "Batch: 20250814-003" at bounding box center [256, 269] width 339 height 13
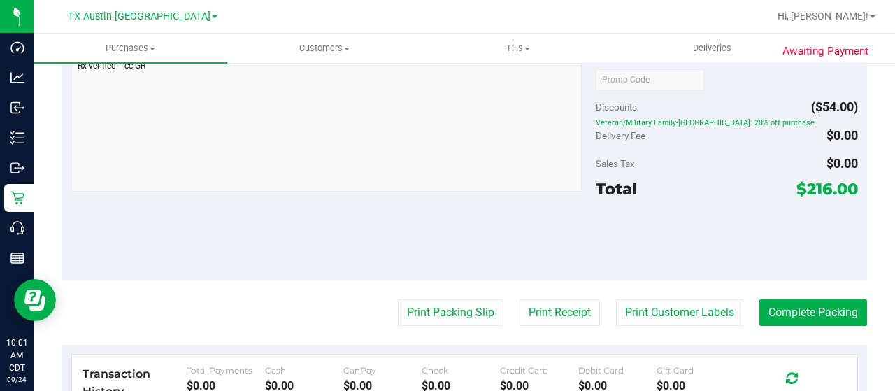
scroll to position [824, 0]
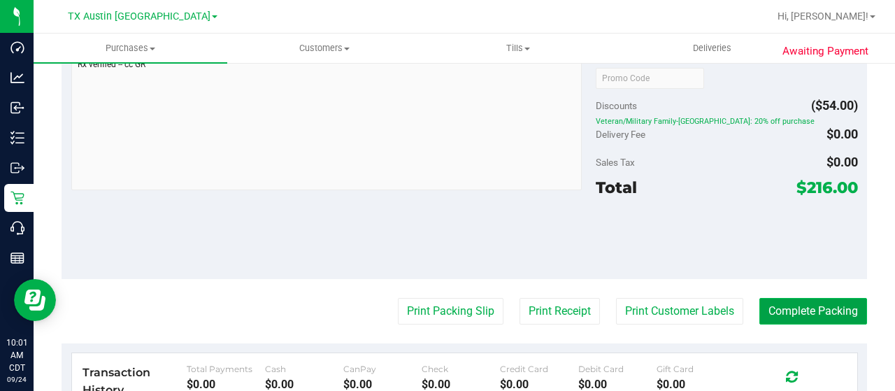
click at [767, 313] on button "Complete Packing" at bounding box center [814, 311] width 108 height 27
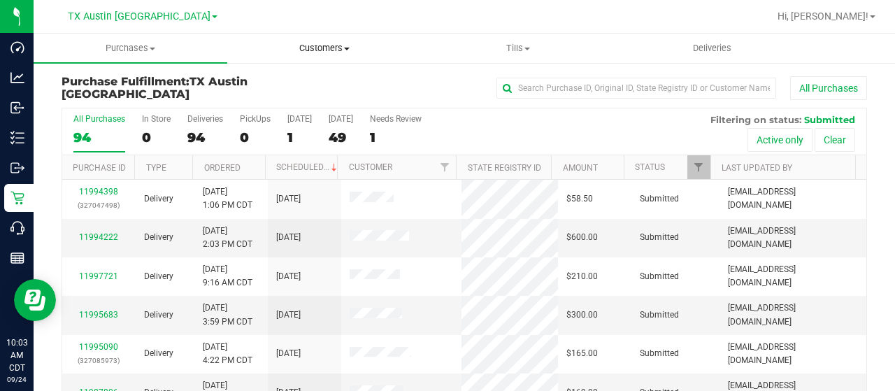
click at [318, 48] on span "Customers" at bounding box center [324, 48] width 192 height 13
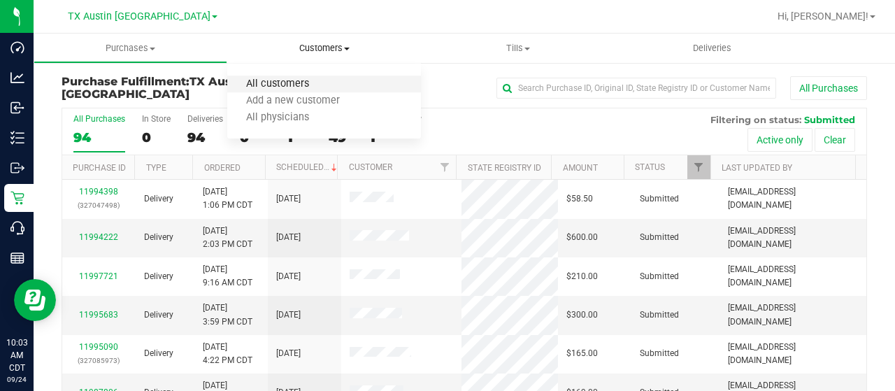
click at [292, 87] on span "All customers" at bounding box center [277, 84] width 101 height 12
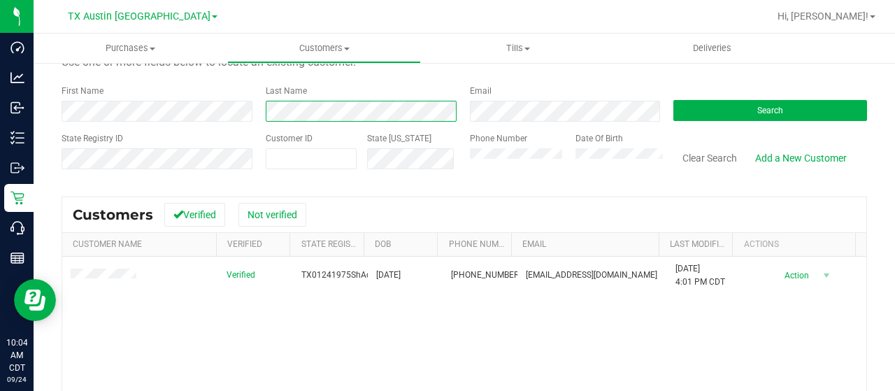
scroll to position [62, 0]
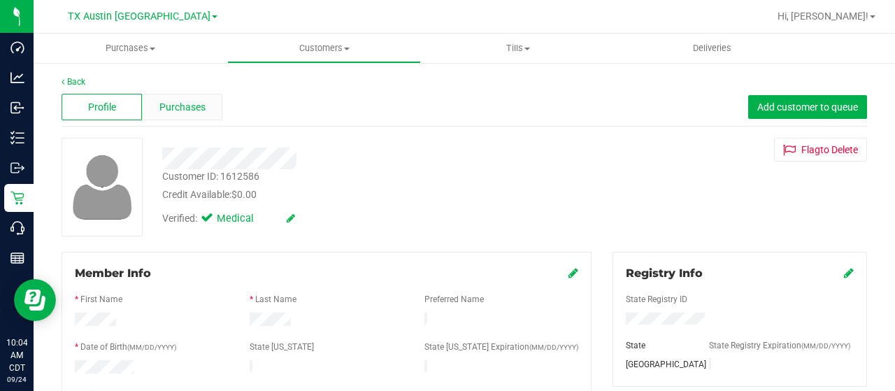
click at [184, 107] on span "Purchases" at bounding box center [182, 107] width 46 height 15
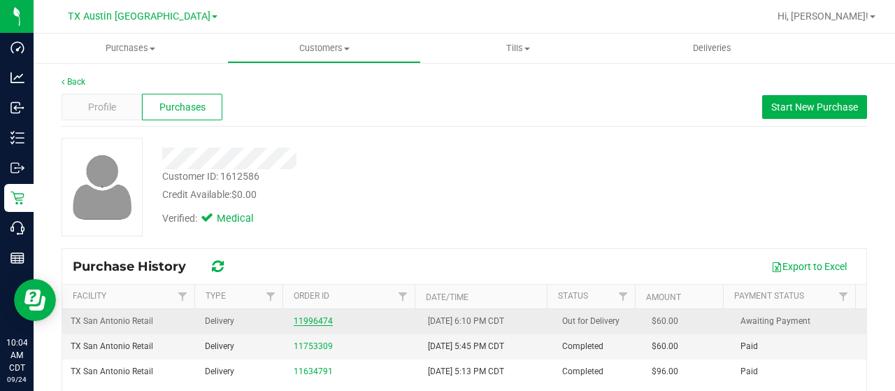
click at [294, 324] on link "11996474" at bounding box center [313, 321] width 39 height 10
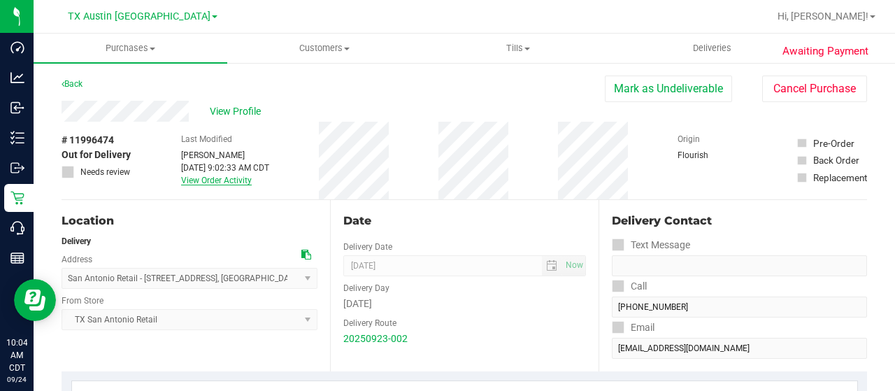
click at [238, 180] on link "View Order Activity" at bounding box center [216, 181] width 71 height 10
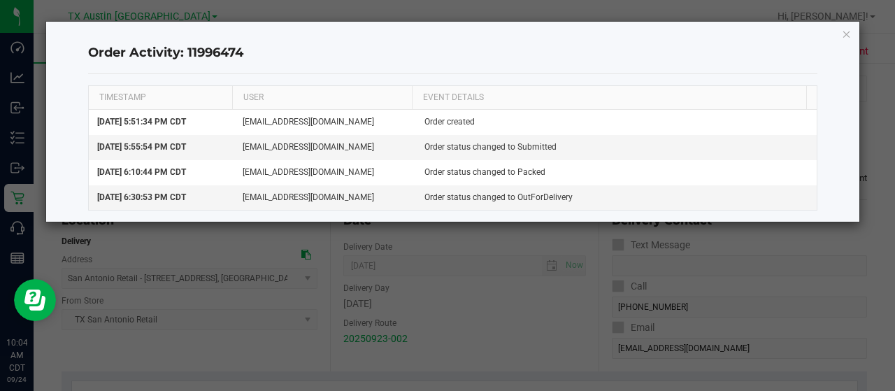
click at [841, 31] on div "Order Activity: 11996474 TIMESTAMP USER EVENT DETAILS Sep 23, 2025 5:51:34 PM C…" at bounding box center [453, 122] width 814 height 200
click at [848, 34] on icon "button" at bounding box center [847, 33] width 10 height 17
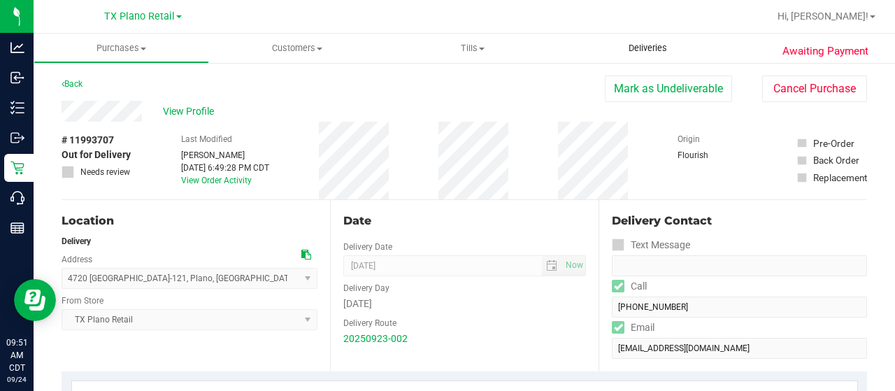
click at [650, 38] on uib-tab-heading "Deliveries" at bounding box center [648, 48] width 176 height 29
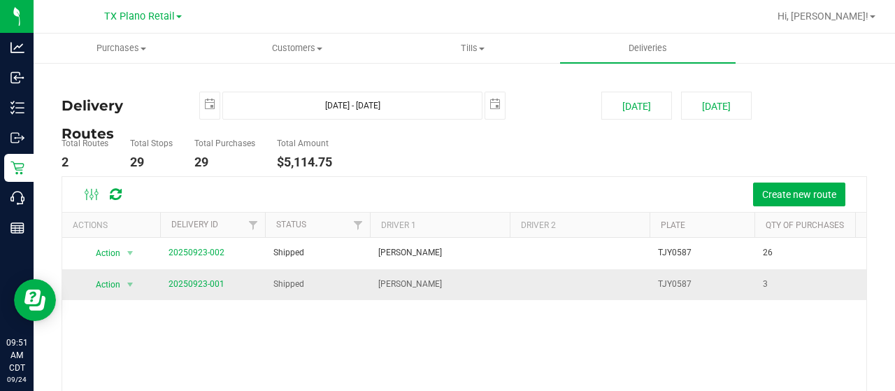
click at [189, 288] on span "20250923-001" at bounding box center [197, 284] width 56 height 13
click at [189, 285] on link "20250923-001" at bounding box center [197, 284] width 56 height 10
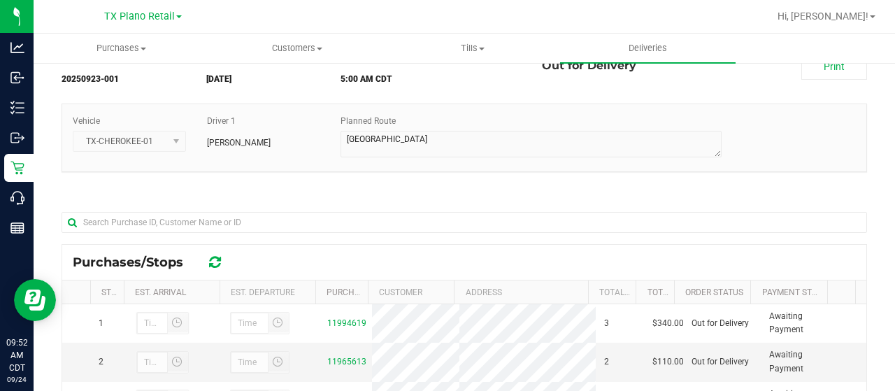
scroll to position [67, 0]
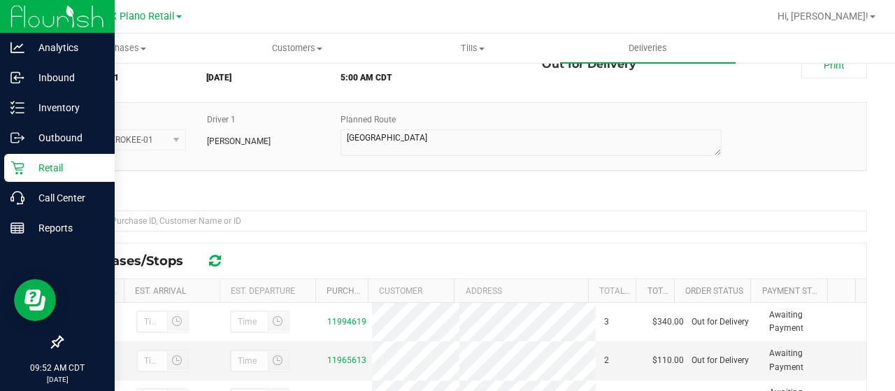
click at [22, 172] on icon at bounding box center [17, 168] width 14 height 14
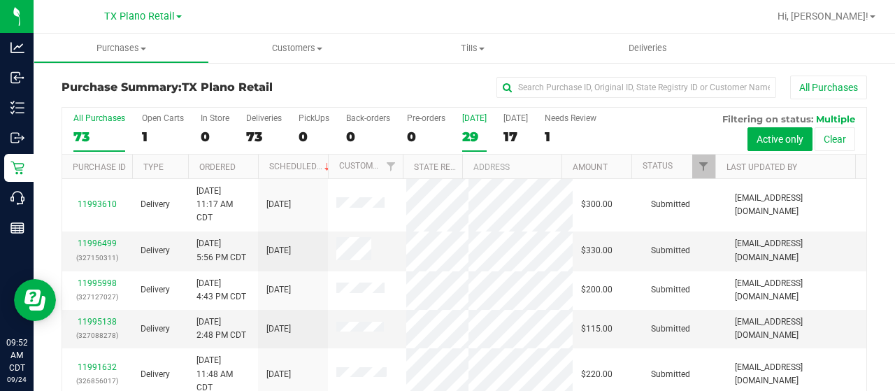
click at [471, 129] on div "29" at bounding box center [474, 137] width 24 height 16
click at [0, 0] on input "Today 29" at bounding box center [0, 0] width 0 height 0
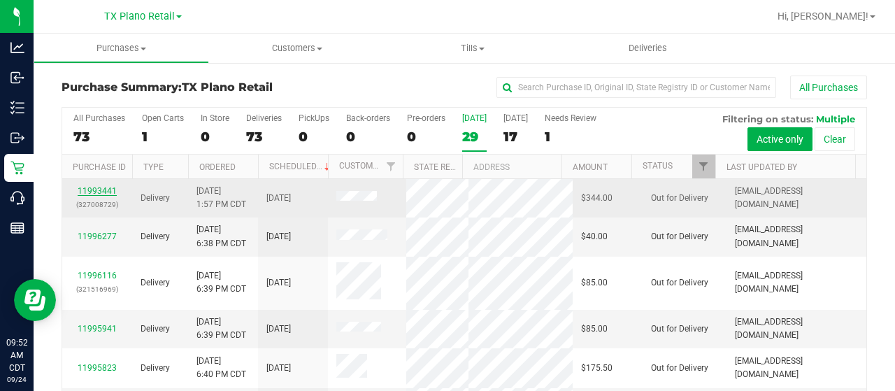
click at [105, 190] on link "11993441" at bounding box center [97, 191] width 39 height 10
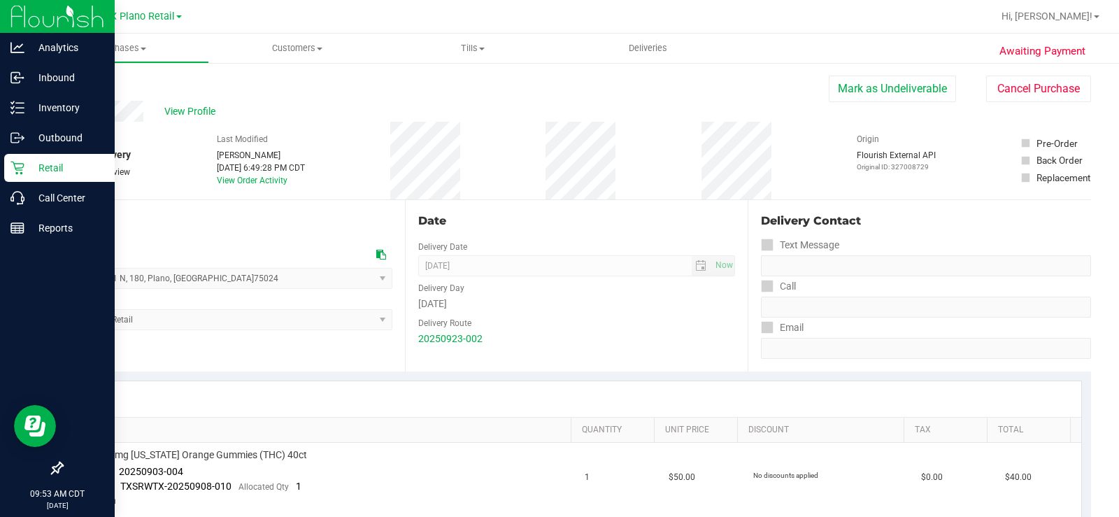
click at [34, 171] on p "Retail" at bounding box center [66, 167] width 84 height 17
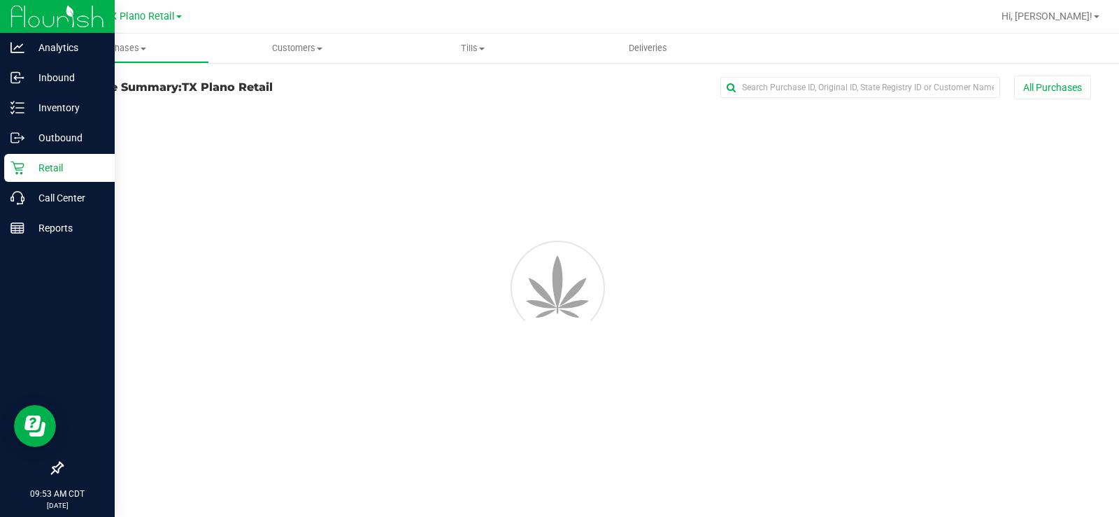
click at [34, 170] on p "Retail" at bounding box center [66, 167] width 84 height 17
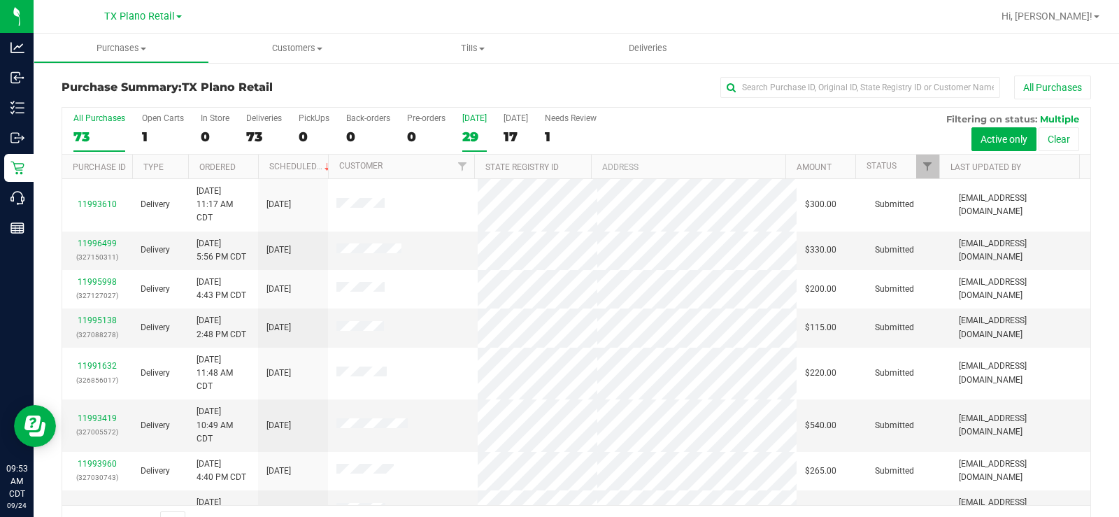
click at [467, 132] on div "29" at bounding box center [474, 137] width 24 height 16
click at [0, 0] on input "Today 29" at bounding box center [0, 0] width 0 height 0
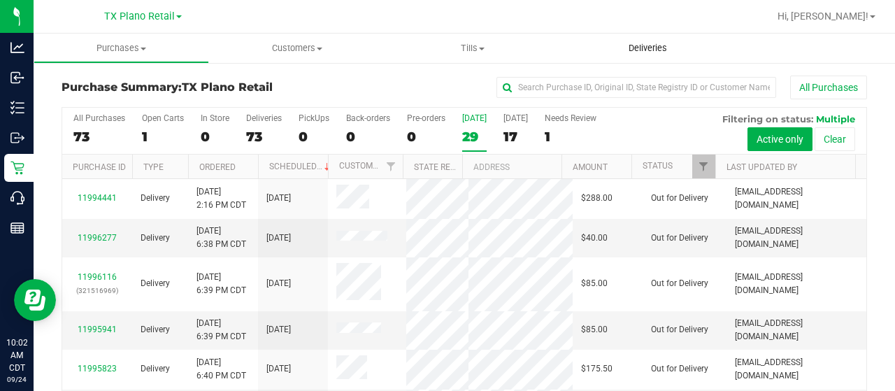
click at [655, 52] on span "Deliveries" at bounding box center [648, 48] width 76 height 13
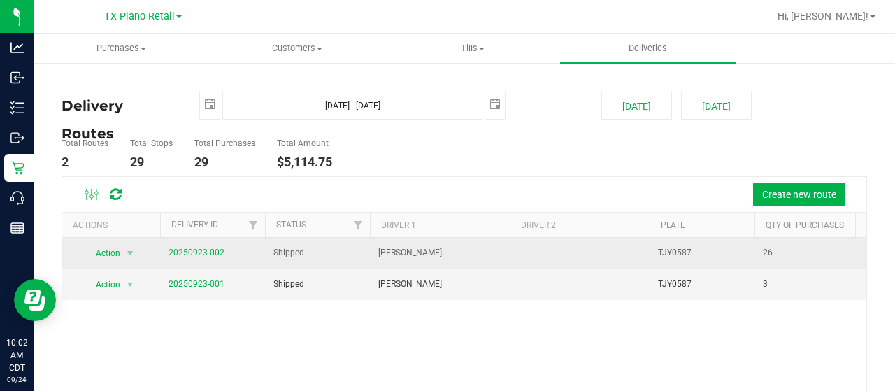
click at [208, 256] on link "20250923-002" at bounding box center [197, 253] width 56 height 10
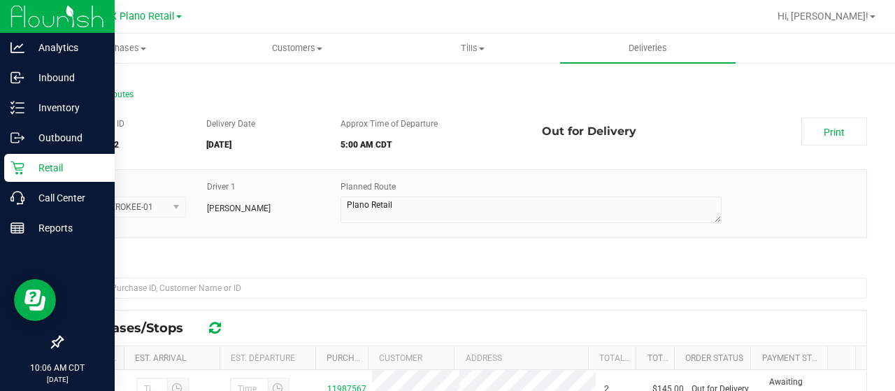
click at [22, 165] on icon at bounding box center [17, 168] width 14 height 14
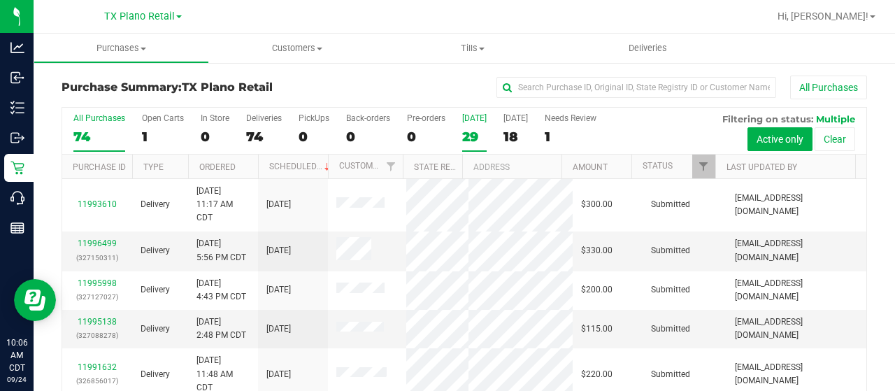
click at [469, 114] on div "Today" at bounding box center [474, 118] width 24 height 10
click at [0, 0] on input "Today 29" at bounding box center [0, 0] width 0 height 0
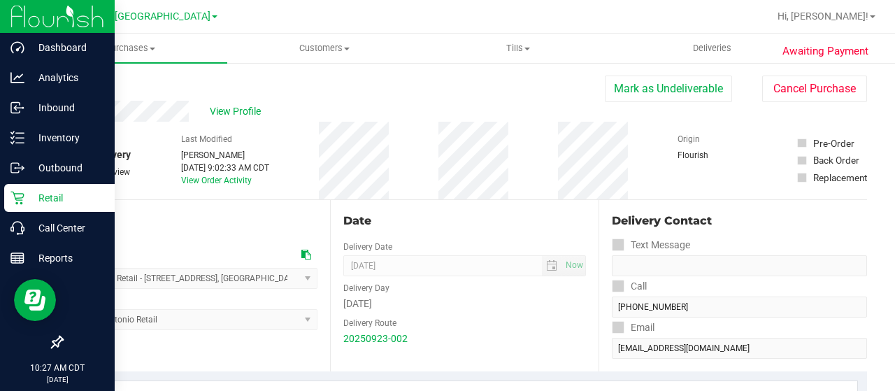
click at [28, 194] on p "Retail" at bounding box center [66, 198] width 84 height 17
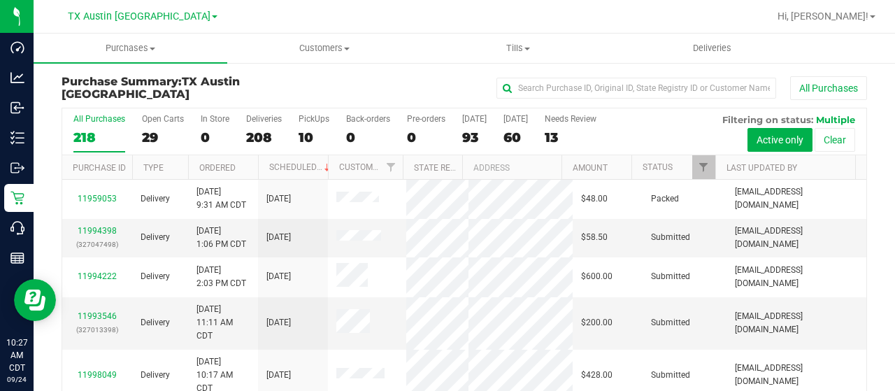
click at [152, 131] on div "29" at bounding box center [163, 137] width 42 height 16
click at [0, 0] on input "Open Carts 29" at bounding box center [0, 0] width 0 height 0
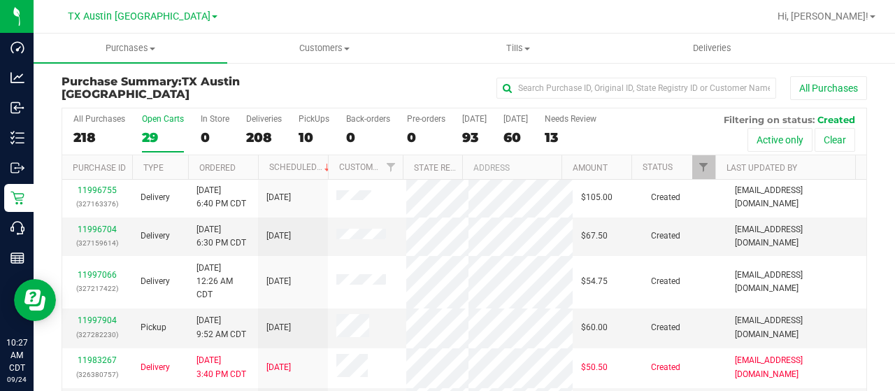
scroll to position [80, 0]
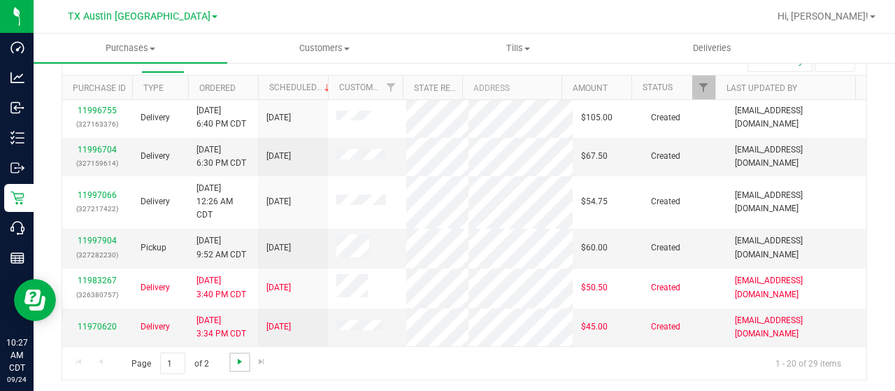
click at [236, 356] on span "Go to the next page" at bounding box center [239, 361] width 11 height 11
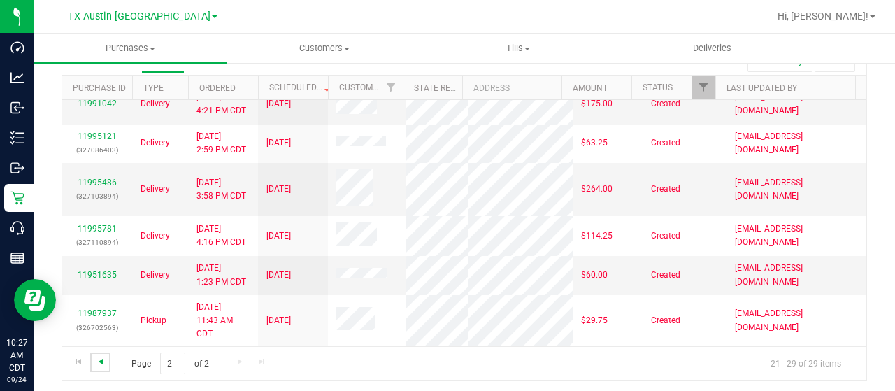
click at [99, 360] on span "Go to the previous page" at bounding box center [100, 361] width 11 height 11
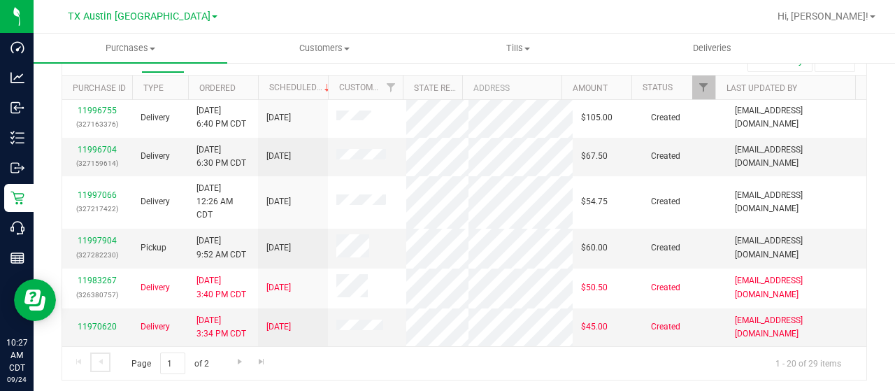
scroll to position [657, 0]
click at [83, 236] on link "11997904" at bounding box center [97, 241] width 39 height 10
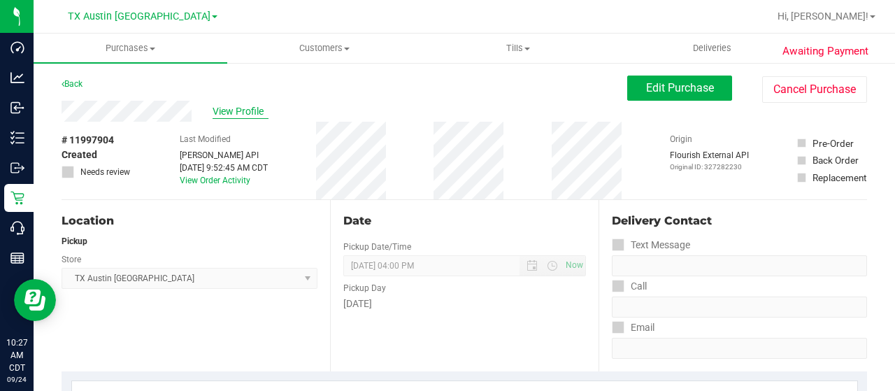
click at [243, 109] on span "View Profile" at bounding box center [241, 111] width 56 height 15
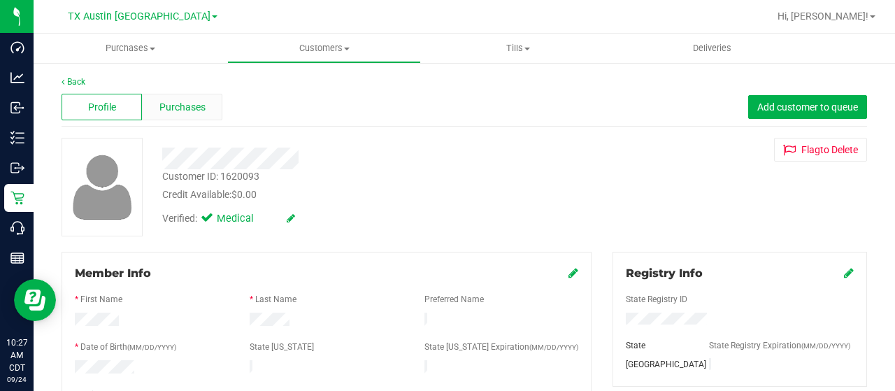
click at [206, 106] on div "Purchases" at bounding box center [182, 107] width 80 height 27
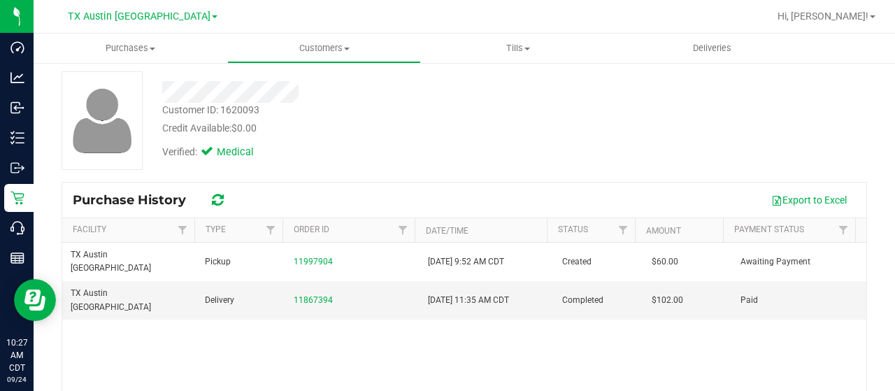
scroll to position [67, 0]
click at [323, 294] on link "11867394" at bounding box center [313, 299] width 39 height 10
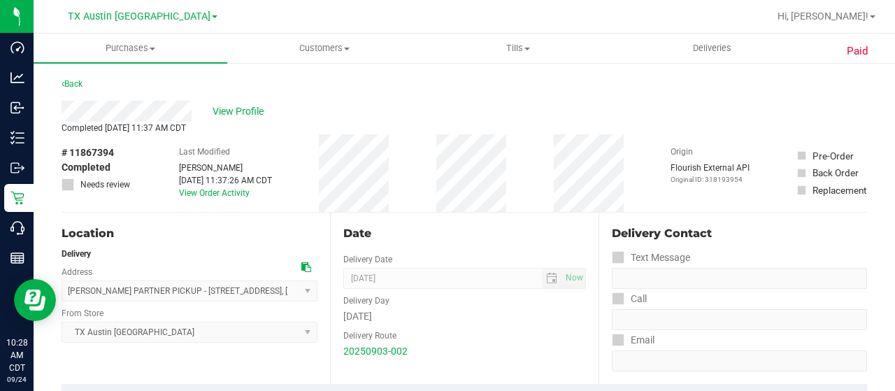
click at [192, 110] on div "View Profile" at bounding box center [465, 111] width 806 height 21
drag, startPoint x: 192, startPoint y: 110, endPoint x: 59, endPoint y: 108, distance: 132.9
click at [217, 236] on div "Location" at bounding box center [190, 233] width 256 height 17
click at [247, 110] on span "View Profile" at bounding box center [241, 111] width 56 height 15
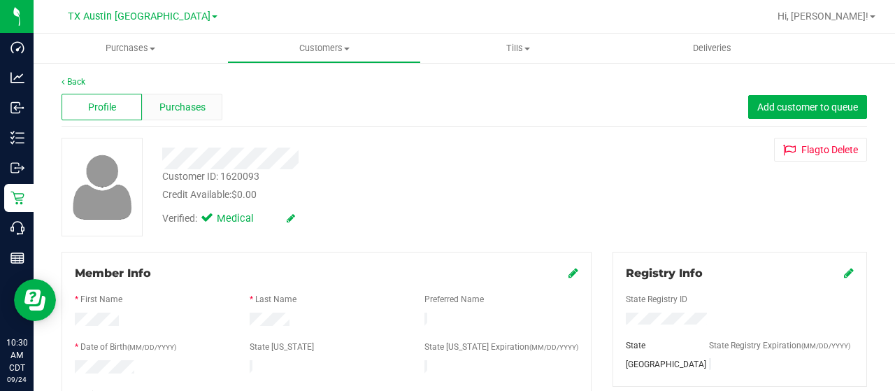
click at [180, 111] on span "Purchases" at bounding box center [182, 107] width 46 height 15
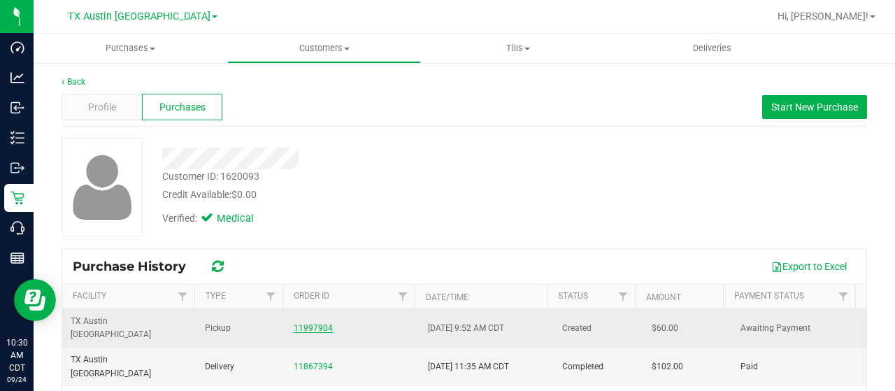
click at [305, 323] on link "11997904" at bounding box center [313, 328] width 39 height 10
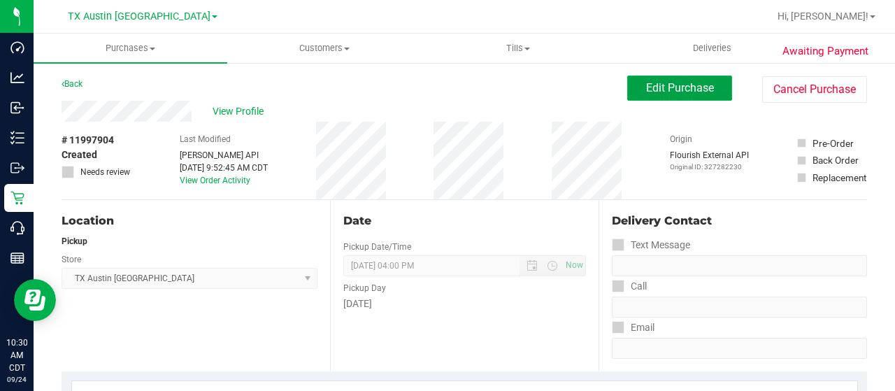
click at [680, 90] on span "Edit Purchase" at bounding box center [680, 87] width 68 height 13
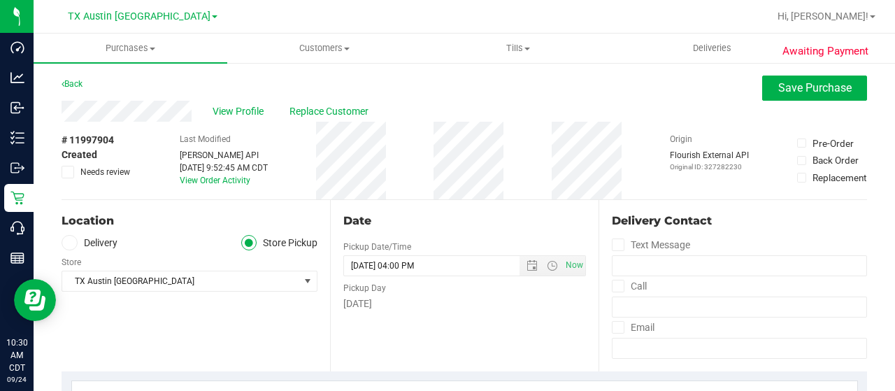
click at [73, 243] on icon at bounding box center [69, 243] width 8 height 0
click at [0, 0] on input "Delivery" at bounding box center [0, 0] width 0 height 0
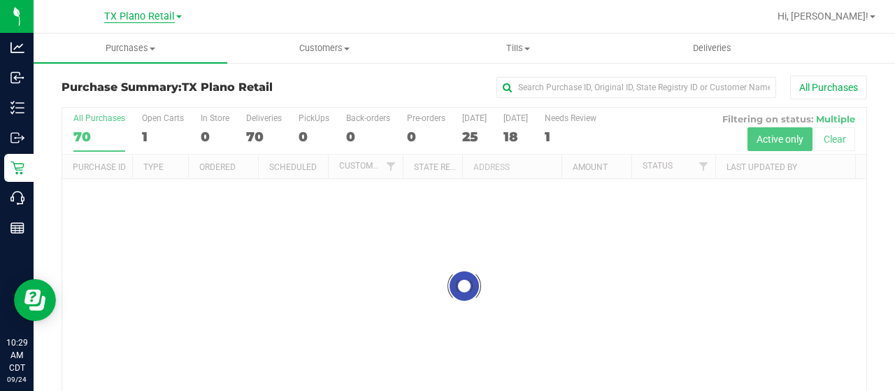
click at [134, 13] on span "TX Plano Retail" at bounding box center [139, 16] width 71 height 13
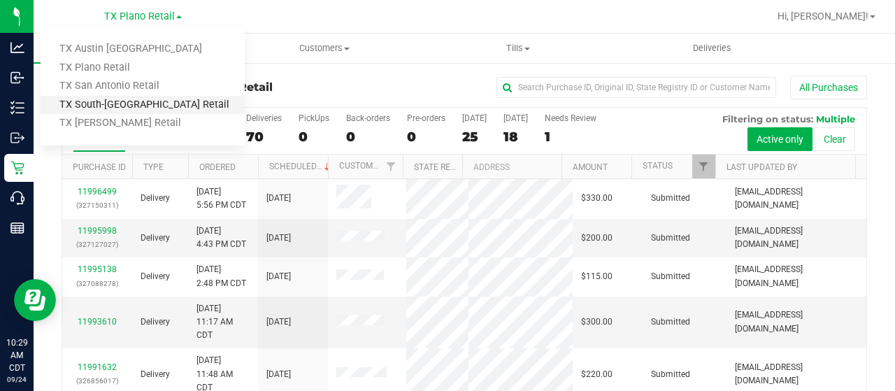
click at [112, 101] on link "TX South-[GEOGRAPHIC_DATA] Retail" at bounding box center [143, 105] width 204 height 19
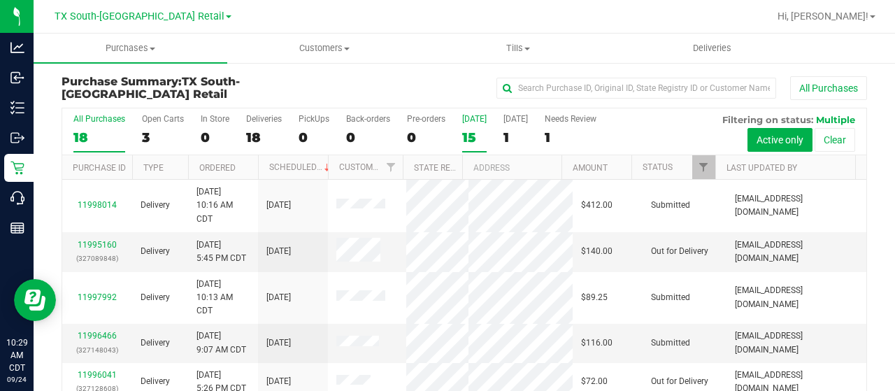
click at [471, 129] on div "15" at bounding box center [474, 137] width 24 height 16
click at [0, 0] on input "[DATE] 15" at bounding box center [0, 0] width 0 height 0
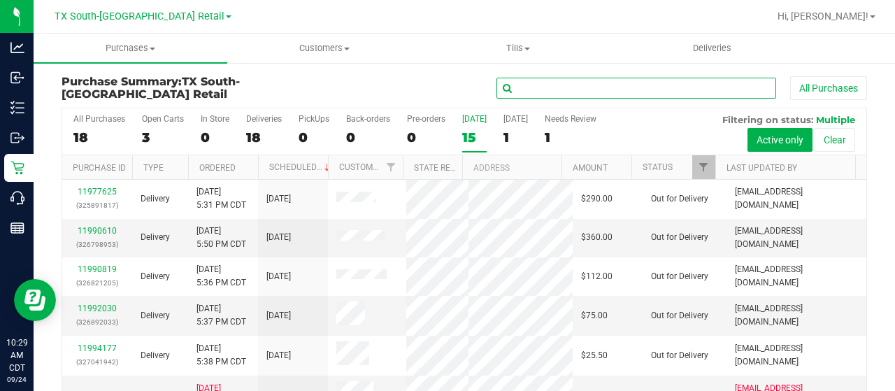
click at [526, 89] on input "text" at bounding box center [637, 88] width 280 height 21
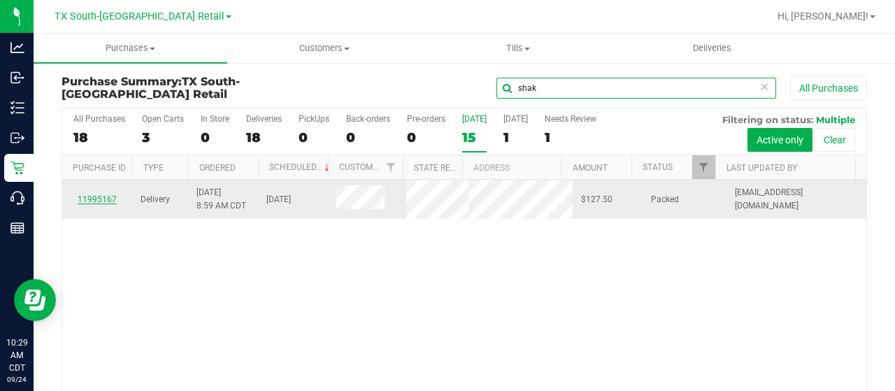
type input "shak"
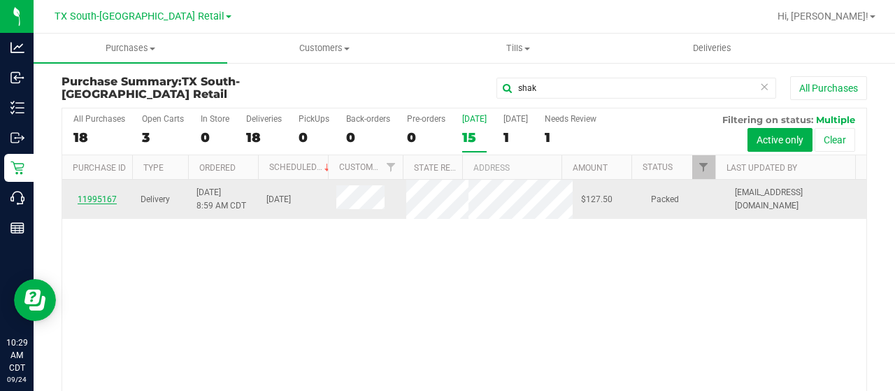
click at [99, 194] on link "11995167" at bounding box center [97, 199] width 39 height 10
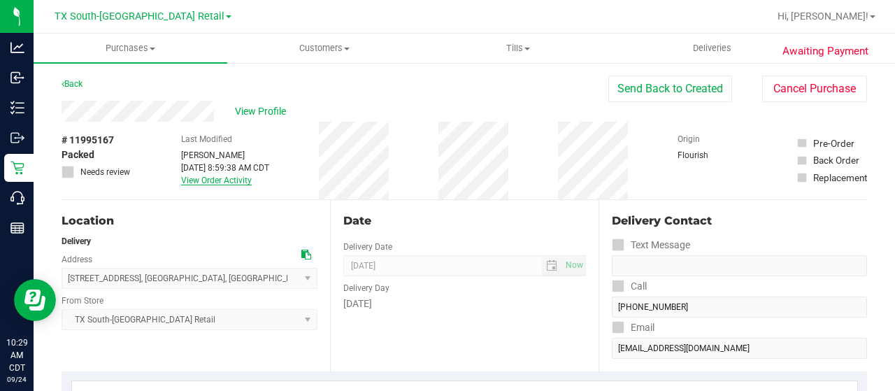
click at [207, 183] on link "View Order Activity" at bounding box center [216, 181] width 71 height 10
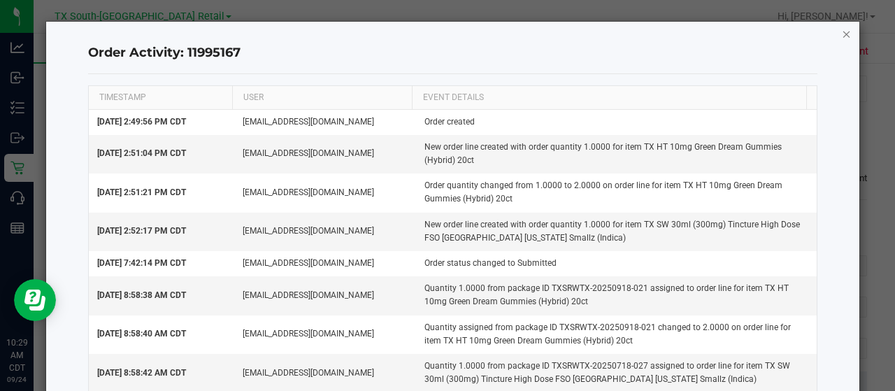
click at [842, 31] on icon "button" at bounding box center [847, 33] width 10 height 17
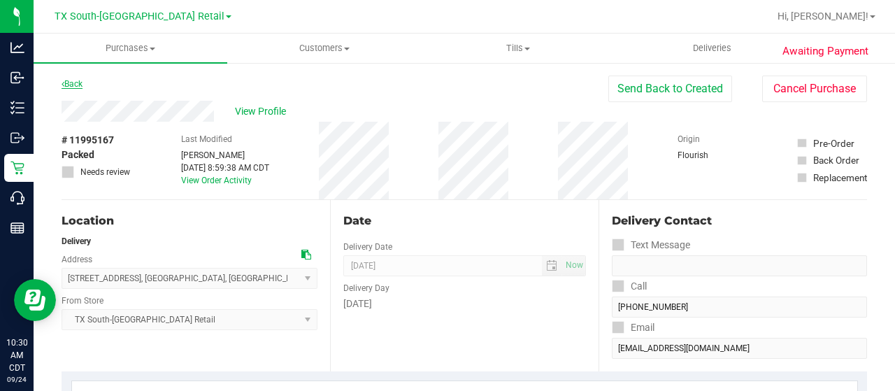
click at [76, 83] on link "Back" at bounding box center [72, 84] width 21 height 10
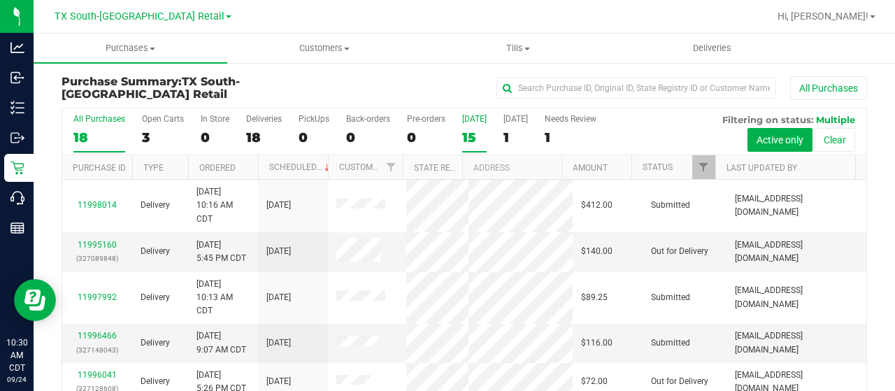
click at [473, 138] on div "15" at bounding box center [474, 137] width 24 height 16
click at [0, 0] on input "[DATE] 15" at bounding box center [0, 0] width 0 height 0
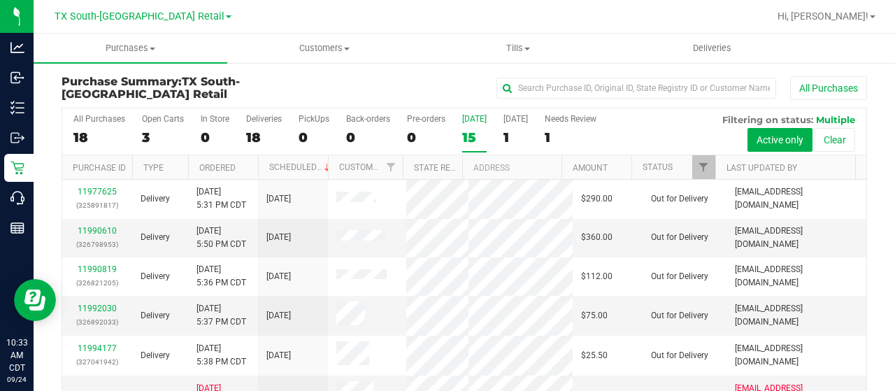
click at [474, 133] on div "15" at bounding box center [474, 137] width 24 height 16
click at [0, 0] on input "[DATE] 15" at bounding box center [0, 0] width 0 height 0
click at [316, 45] on span "Customers" at bounding box center [324, 48] width 192 height 13
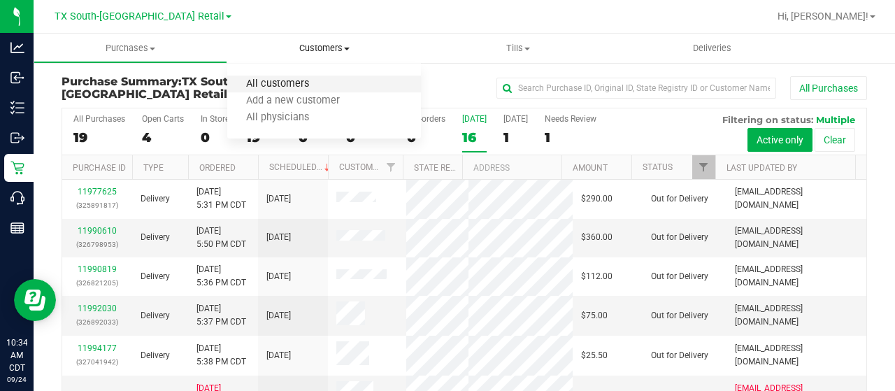
click at [308, 82] on span "All customers" at bounding box center [277, 84] width 101 height 12
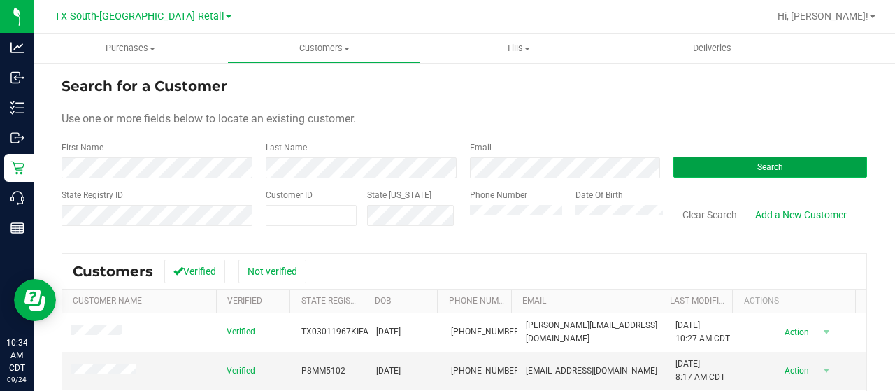
click at [715, 164] on button "Search" at bounding box center [771, 167] width 194 height 21
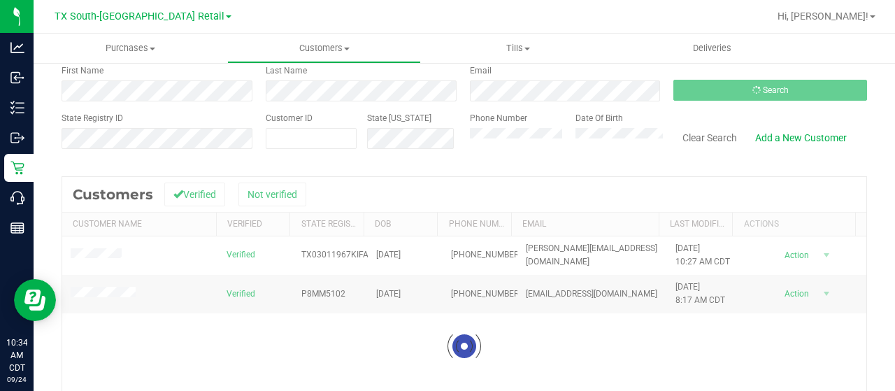
scroll to position [76, 0]
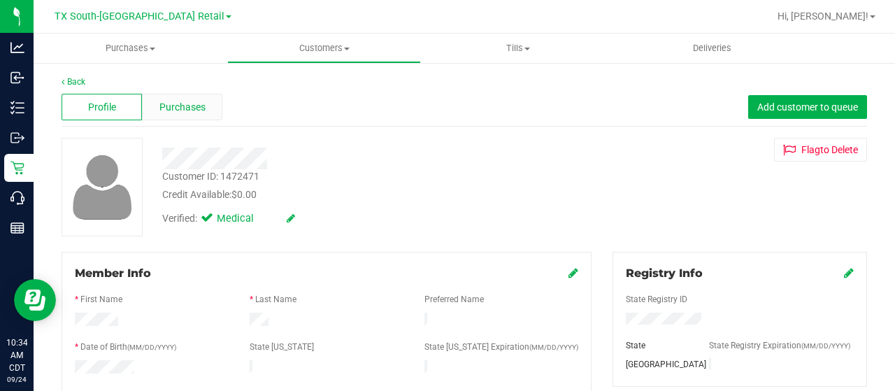
click at [186, 114] on div "Purchases" at bounding box center [182, 107] width 80 height 27
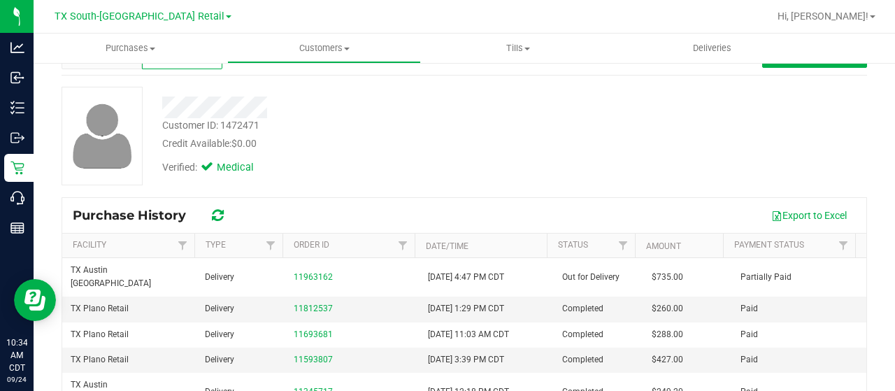
scroll to position [50, 0]
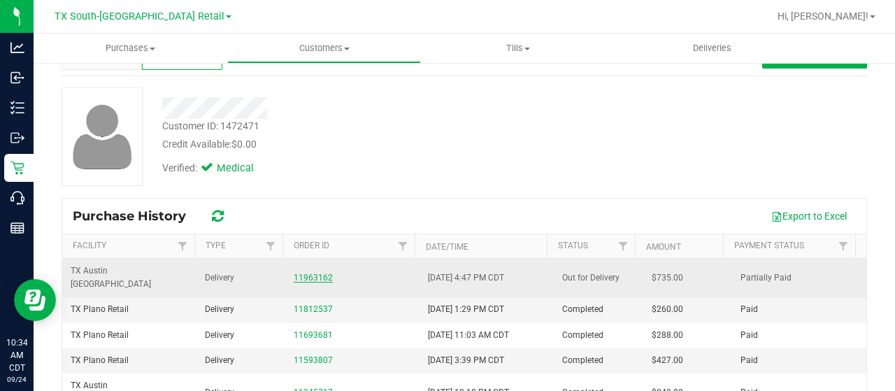
click at [309, 273] on link "11963162" at bounding box center [313, 278] width 39 height 10
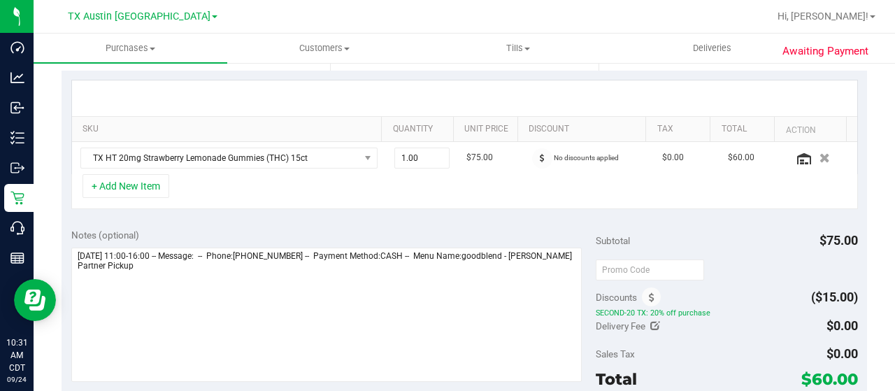
scroll to position [304, 0]
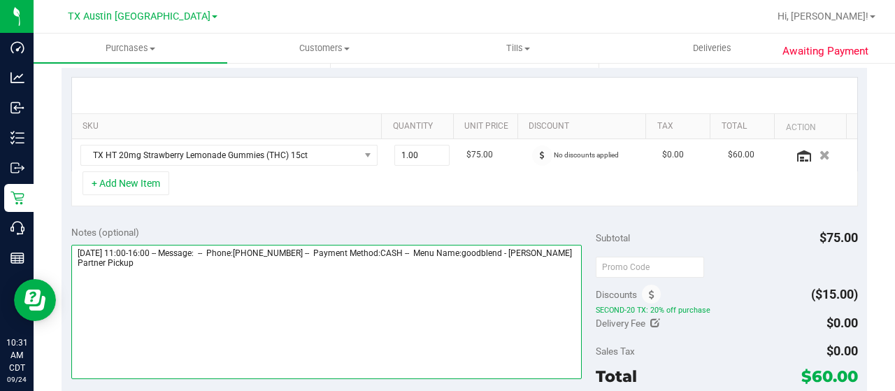
click at [253, 264] on textarea at bounding box center [326, 312] width 511 height 134
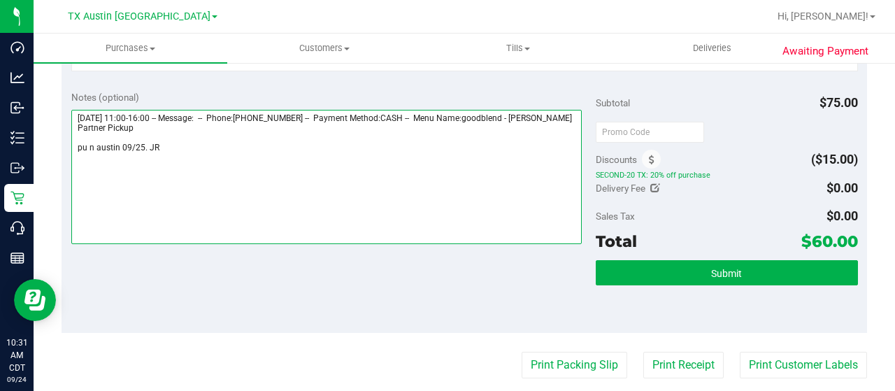
scroll to position [450, 0]
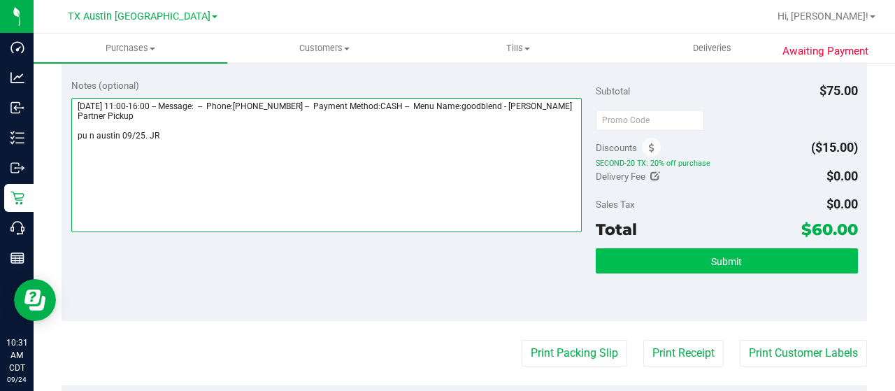
type textarea "[DATE] 11:00-16:00 -- Message: -- Phone:[PHONE_NUMBER] -- Payment Method:CASH -…"
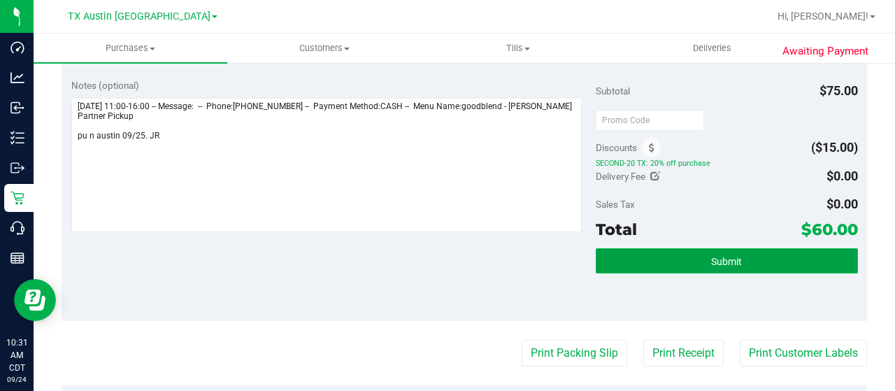
click at [611, 270] on button "Submit" at bounding box center [727, 260] width 262 height 25
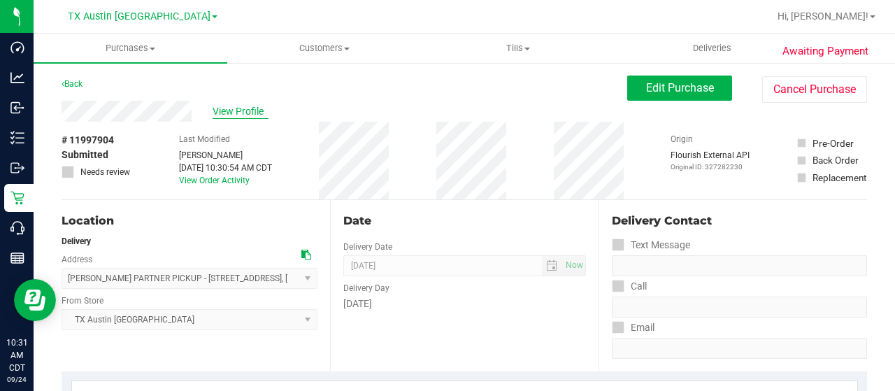
click at [222, 111] on span "View Profile" at bounding box center [241, 111] width 56 height 15
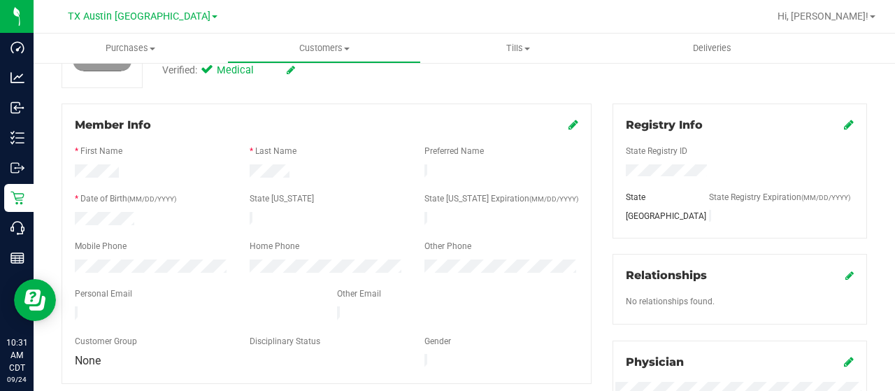
scroll to position [151, 0]
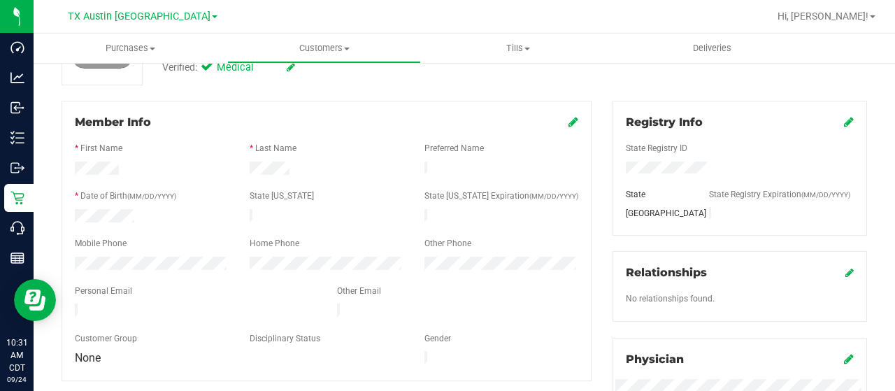
click at [194, 307] on div at bounding box center [195, 312] width 262 height 17
click at [91, 304] on div at bounding box center [195, 312] width 262 height 17
